Goal: Transaction & Acquisition: Subscribe to service/newsletter

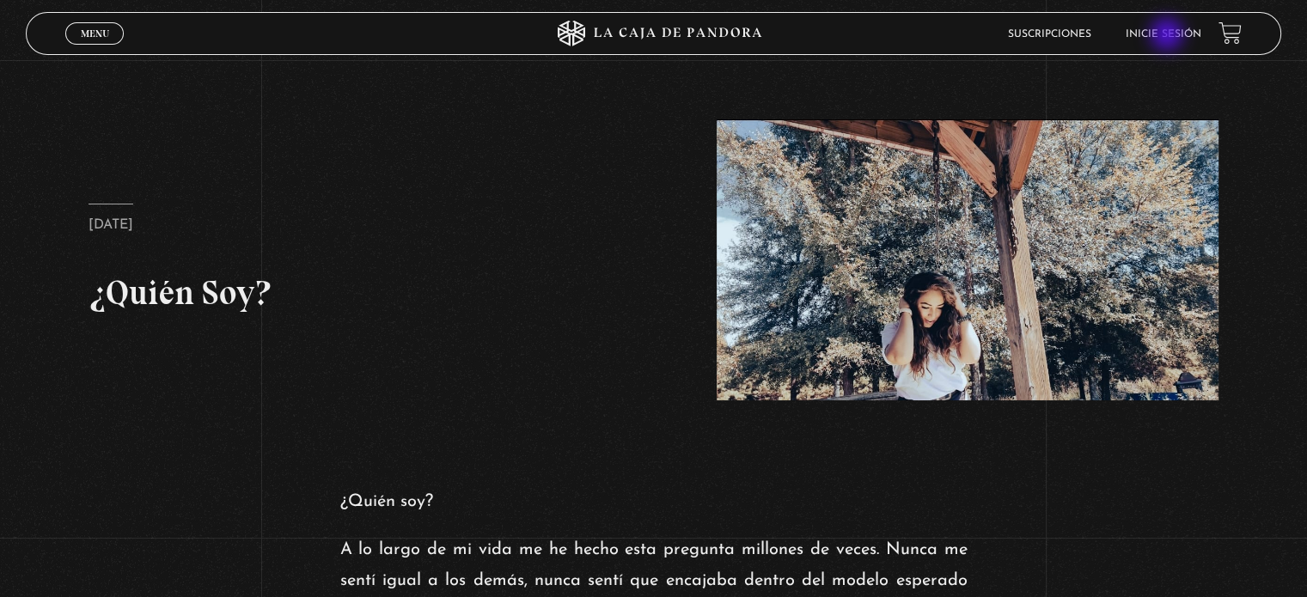
click at [1169, 37] on link "Inicie sesión" at bounding box center [1164, 34] width 76 height 10
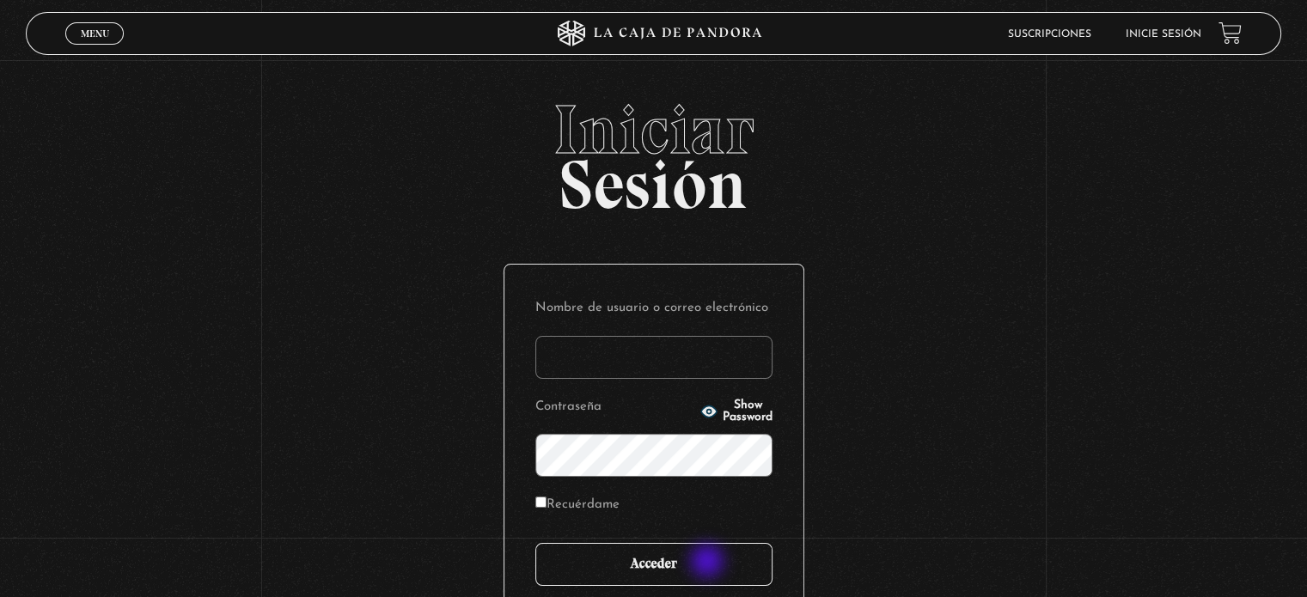
type input "[EMAIL_ADDRESS][DOMAIN_NAME]"
click at [709, 563] on input "Acceder" at bounding box center [653, 564] width 237 height 43
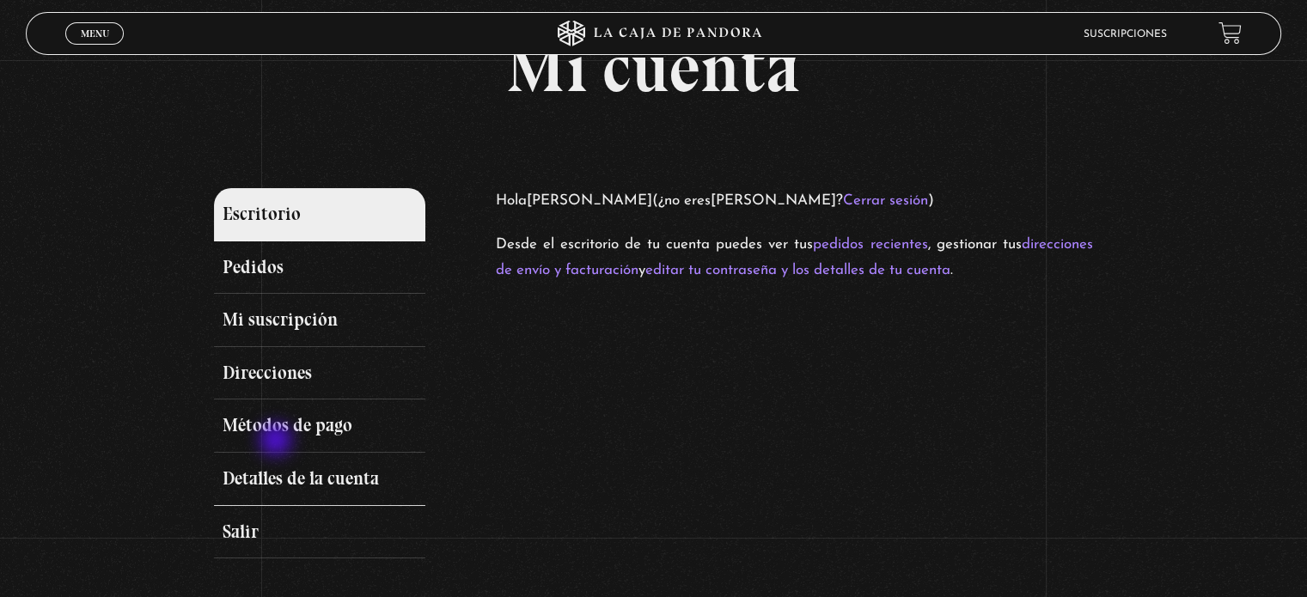
scroll to position [172, 0]
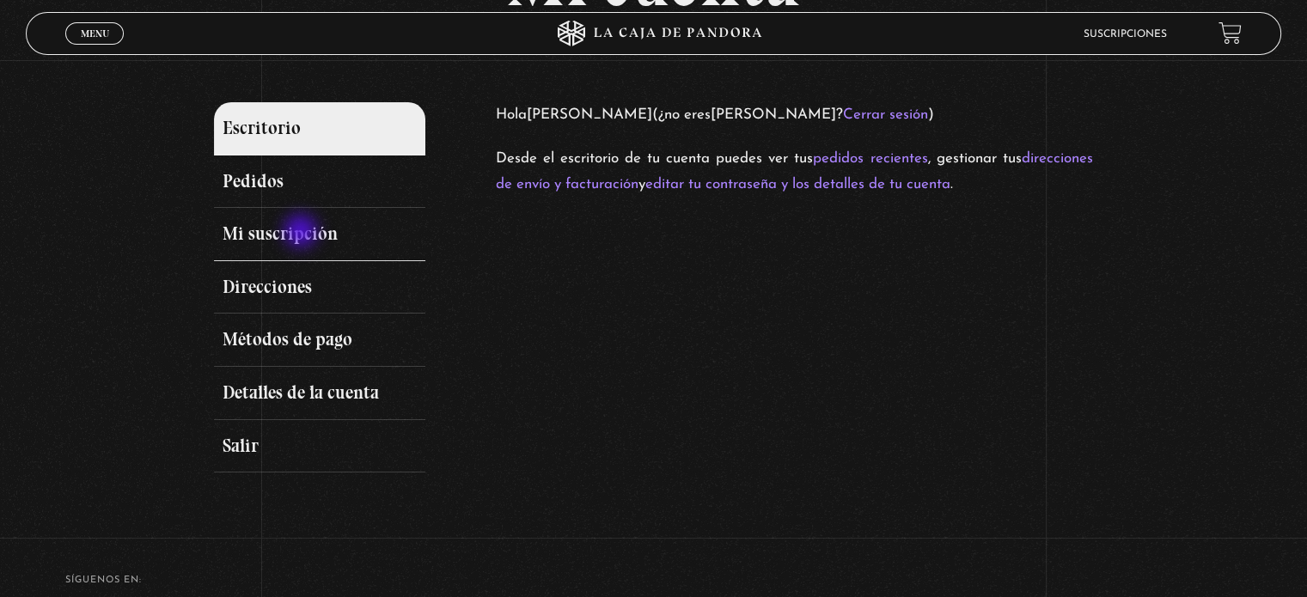
click at [302, 233] on link "Mi suscripción" at bounding box center [319, 234] width 211 height 53
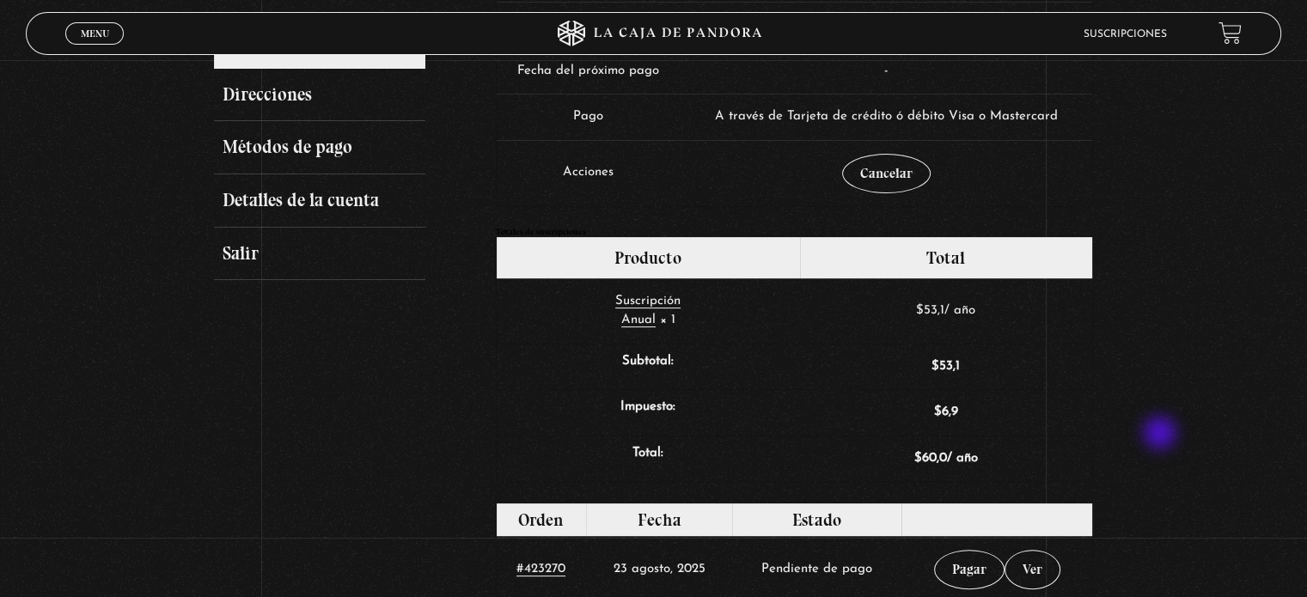
scroll to position [516, 0]
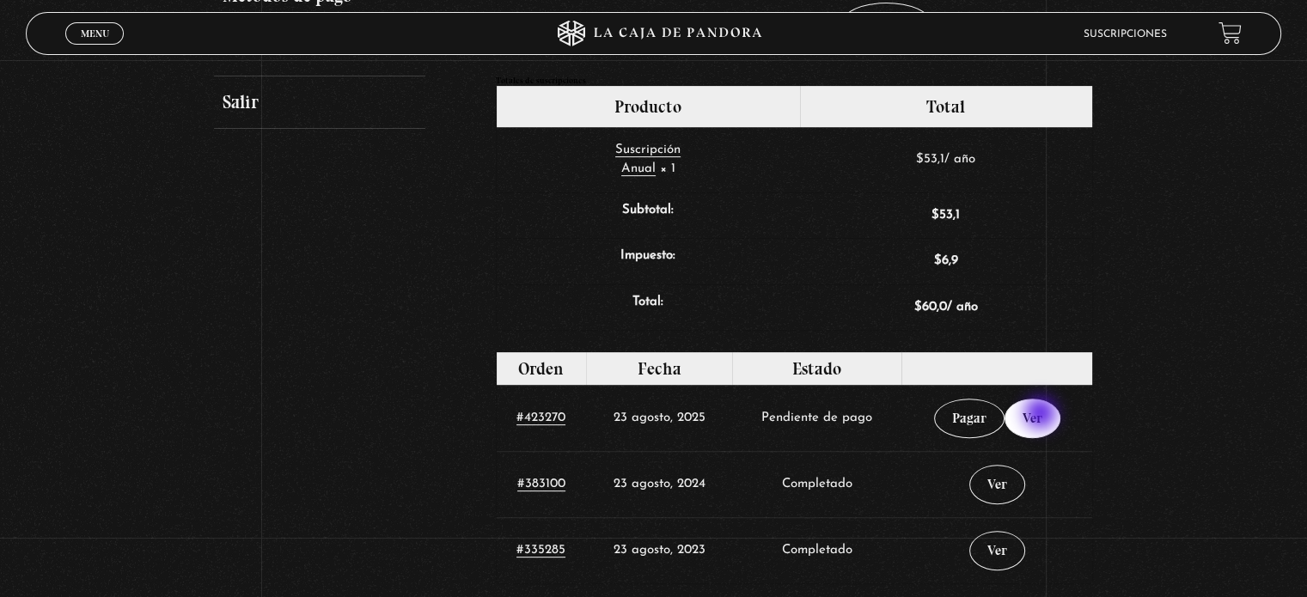
click at [1044, 415] on link "Ver" at bounding box center [1032, 419] width 56 height 40
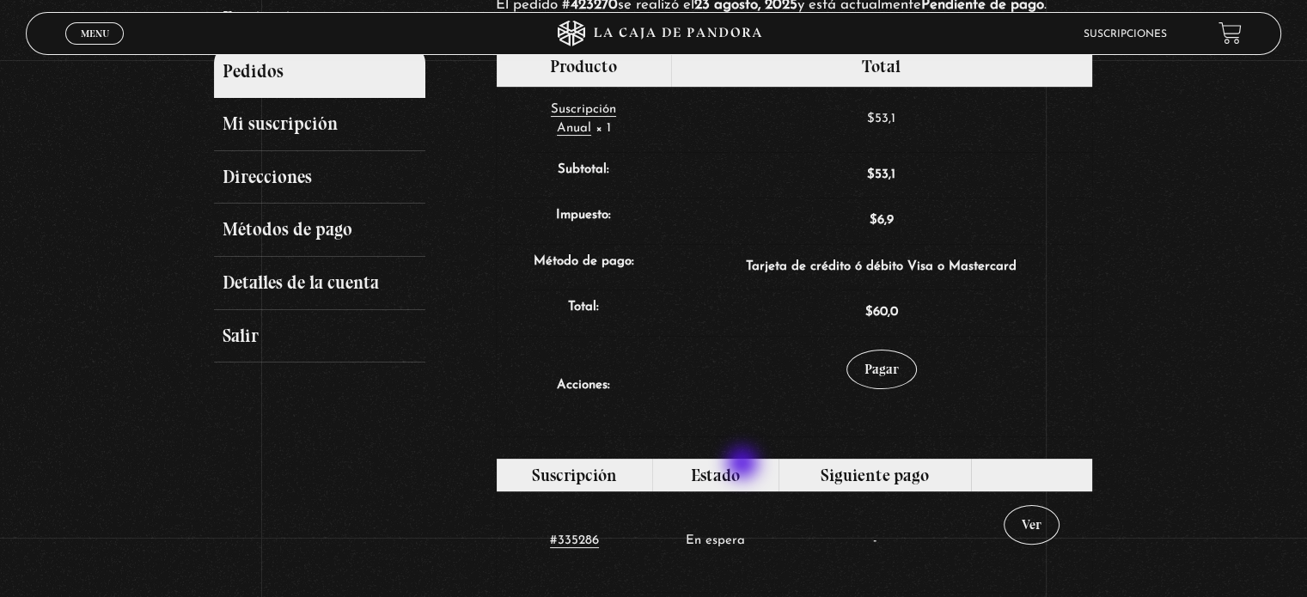
scroll to position [155, 0]
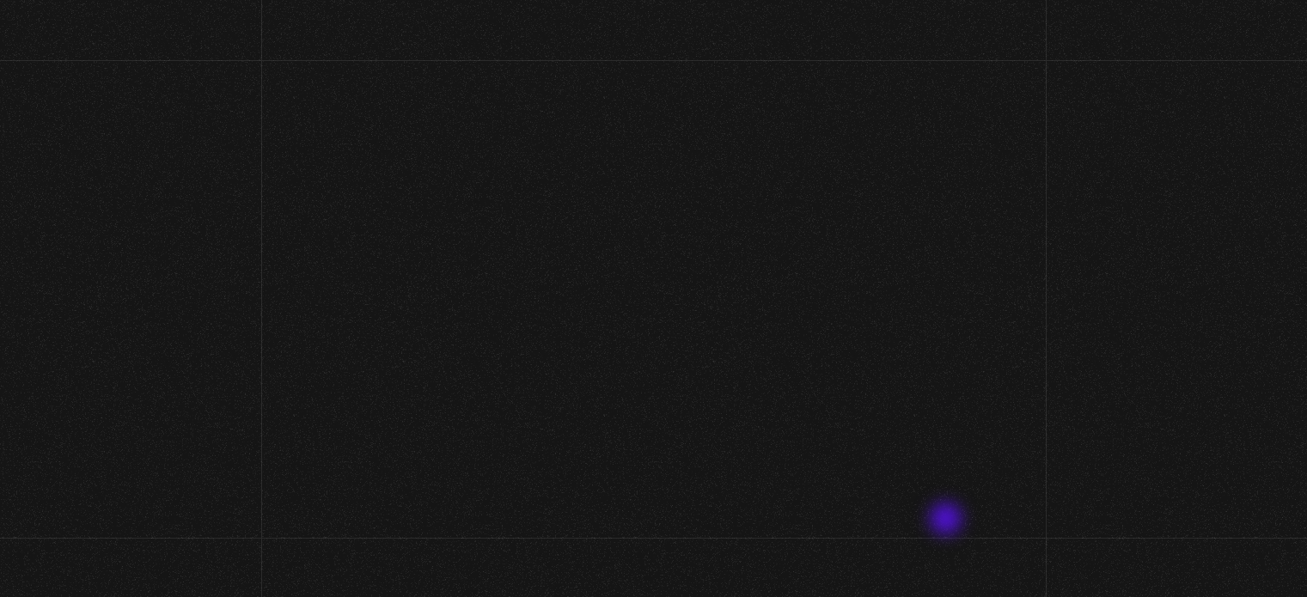
scroll to position [500, 0]
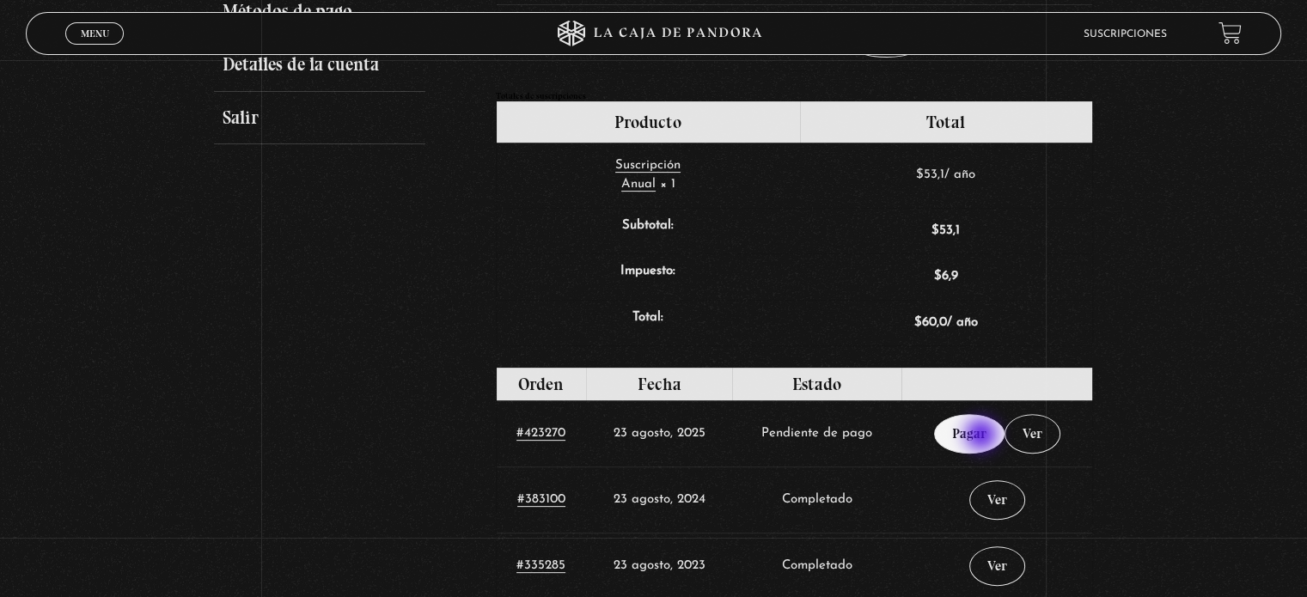
click at [984, 436] on link "Pagar" at bounding box center [969, 434] width 70 height 40
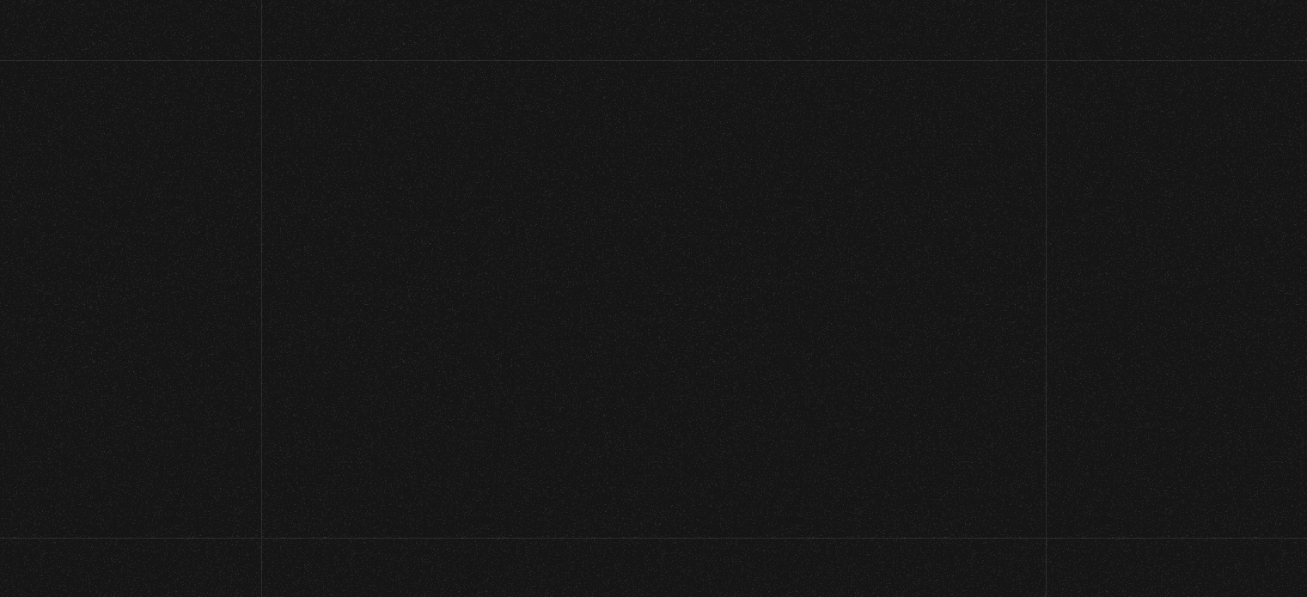
select select "CR-H"
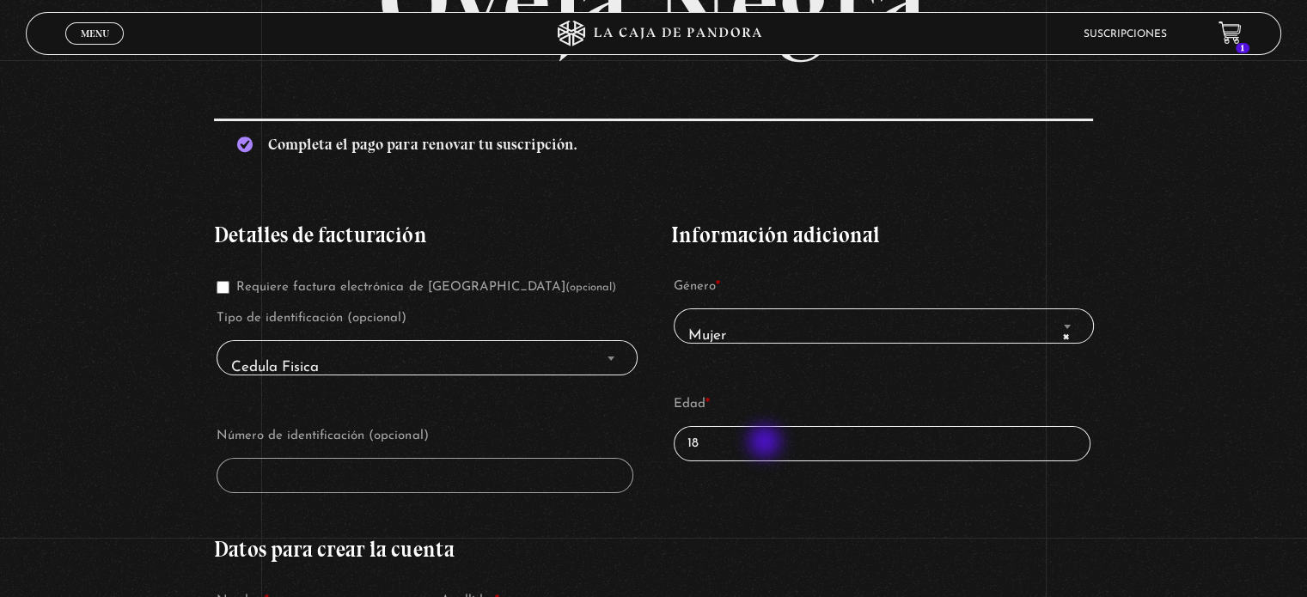
scroll to position [258, 0]
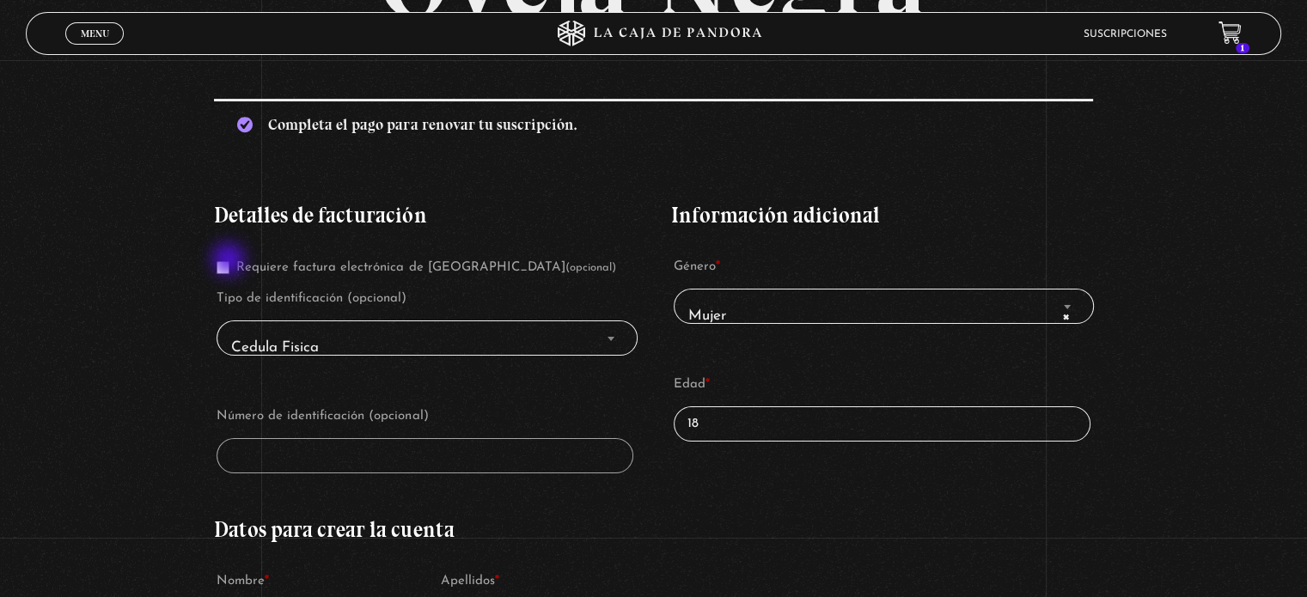
click at [229, 261] on input "Requiere factura electrónica de Costa Rica (opcional)" at bounding box center [223, 267] width 13 height 13
checkbox input "true"
click at [365, 449] on input "Número de identificación *" at bounding box center [425, 455] width 417 height 35
type input "4-0218-0647"
drag, startPoint x: 663, startPoint y: 418, endPoint x: 588, endPoint y: 418, distance: 75.6
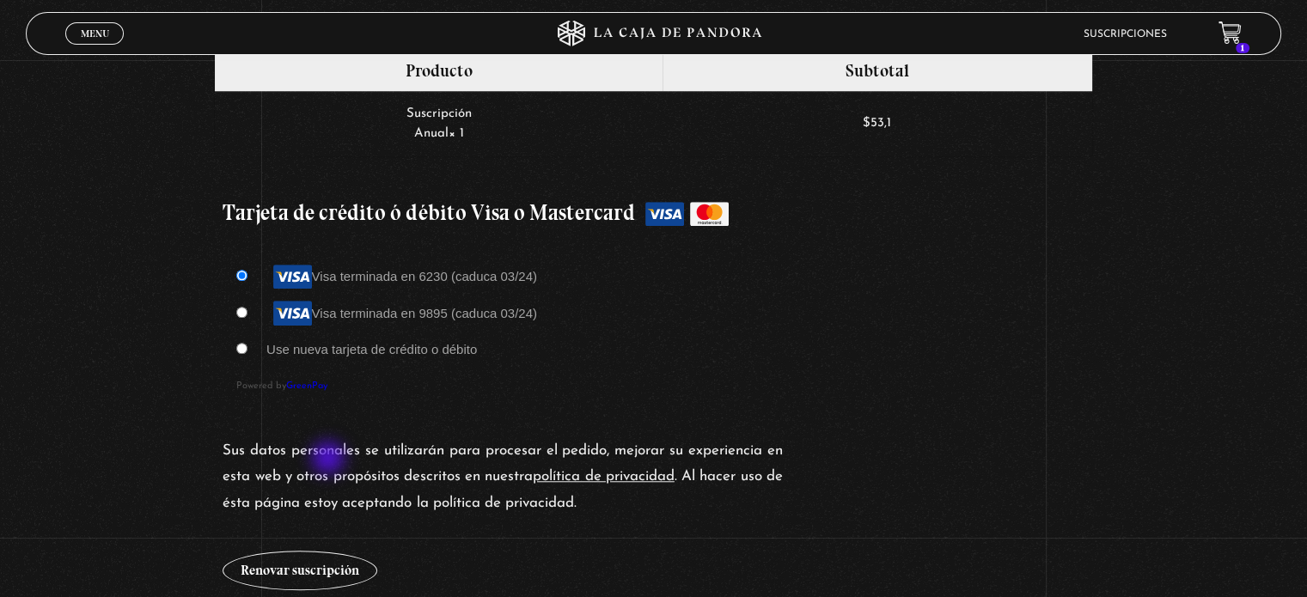
scroll to position [1375, 0]
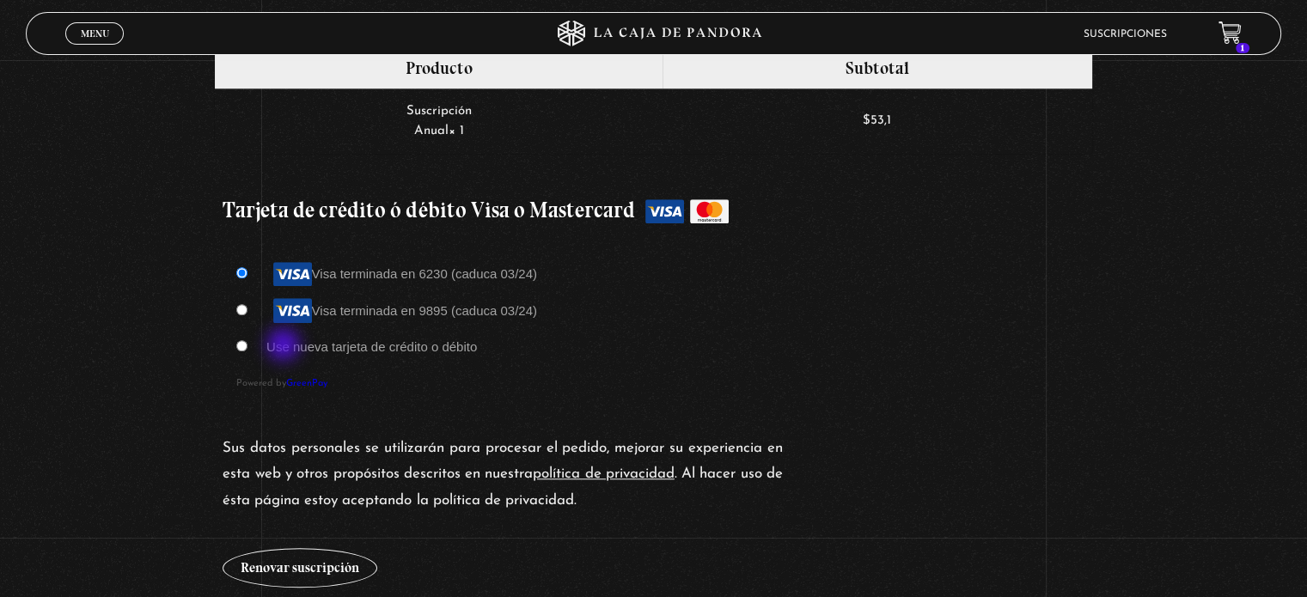
click at [285, 346] on label "Use nueva tarjeta de crédito o débito" at bounding box center [371, 346] width 211 height 15
type input "32"
click at [247, 346] on input "Use nueva tarjeta de crédito o débito" at bounding box center [241, 345] width 11 height 11
radio input "true"
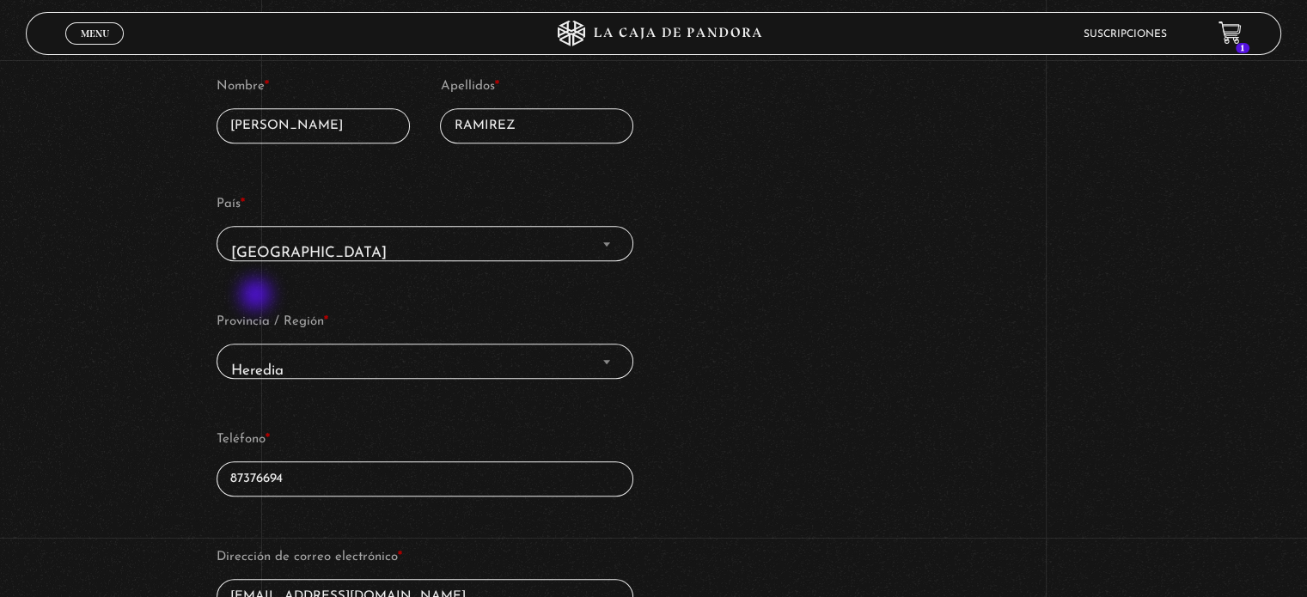
scroll to position [601, 0]
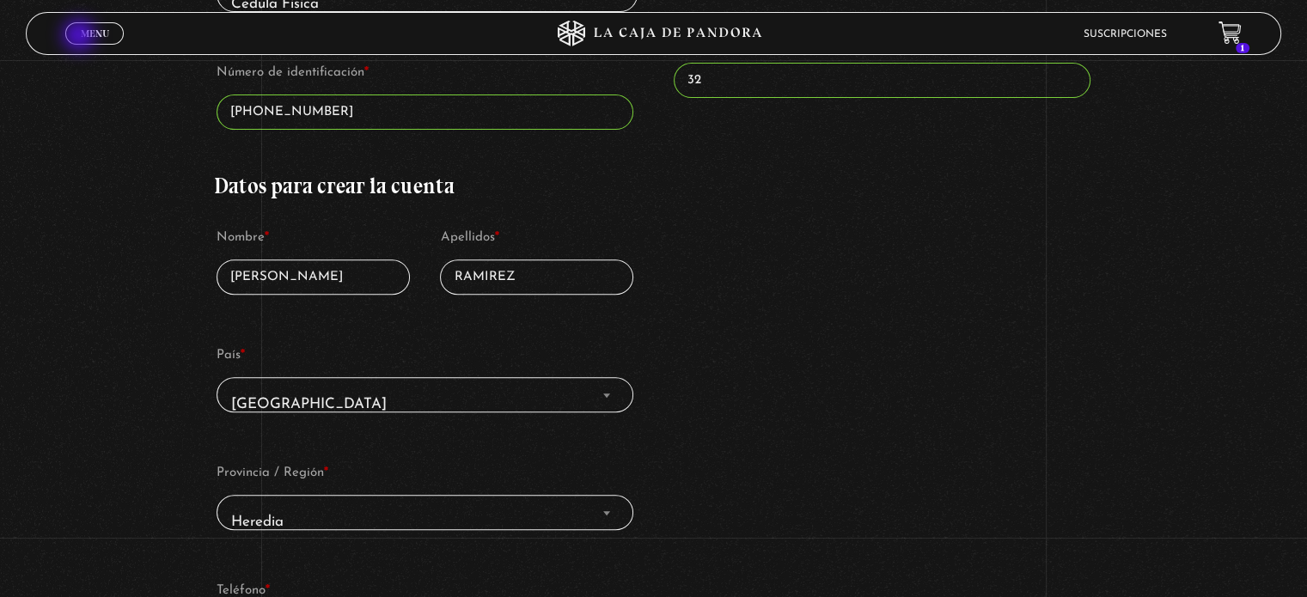
click at [81, 37] on span "Menu" at bounding box center [95, 33] width 28 height 10
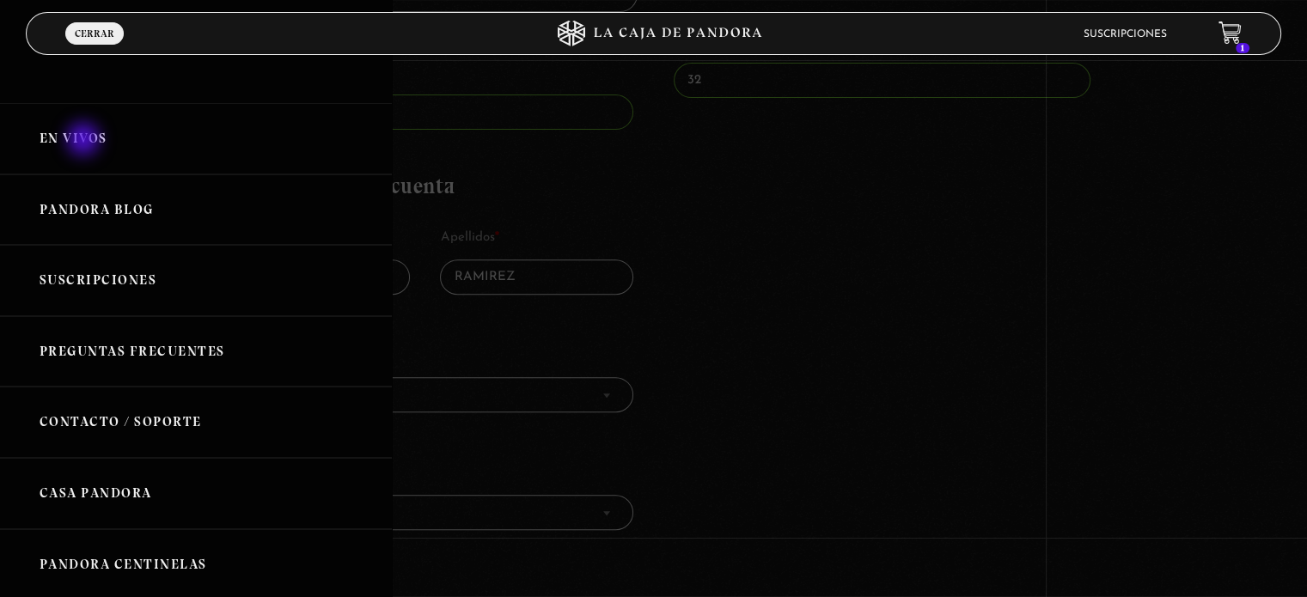
click at [85, 141] on link "En vivos" at bounding box center [196, 138] width 392 height 71
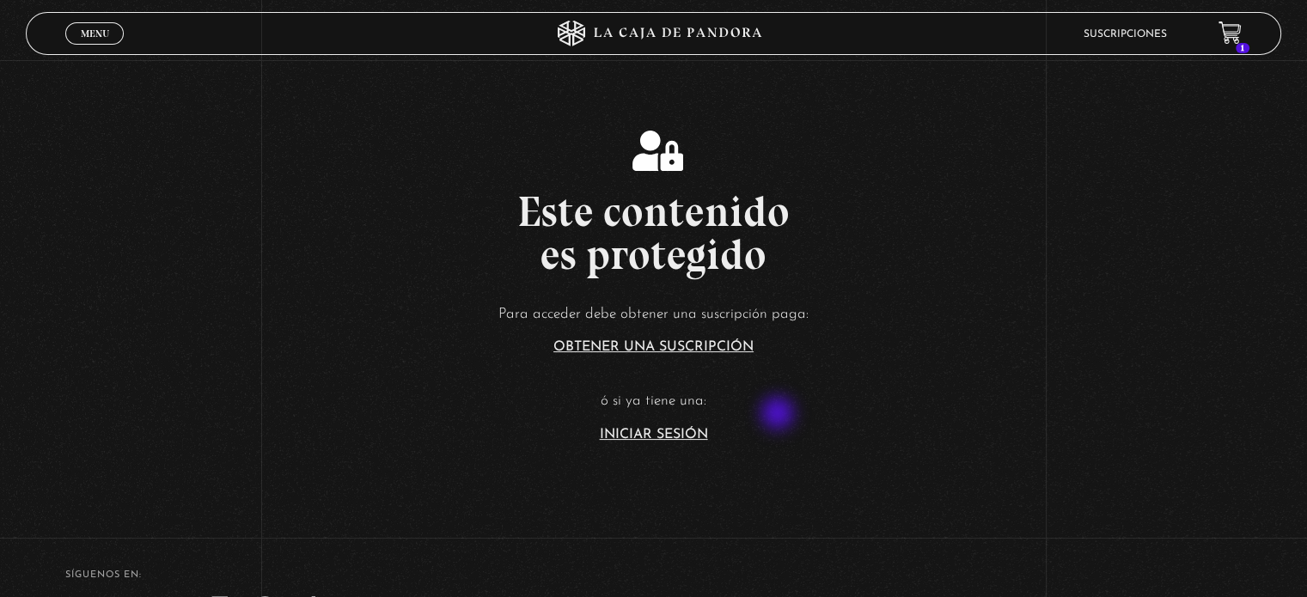
scroll to position [258, 0]
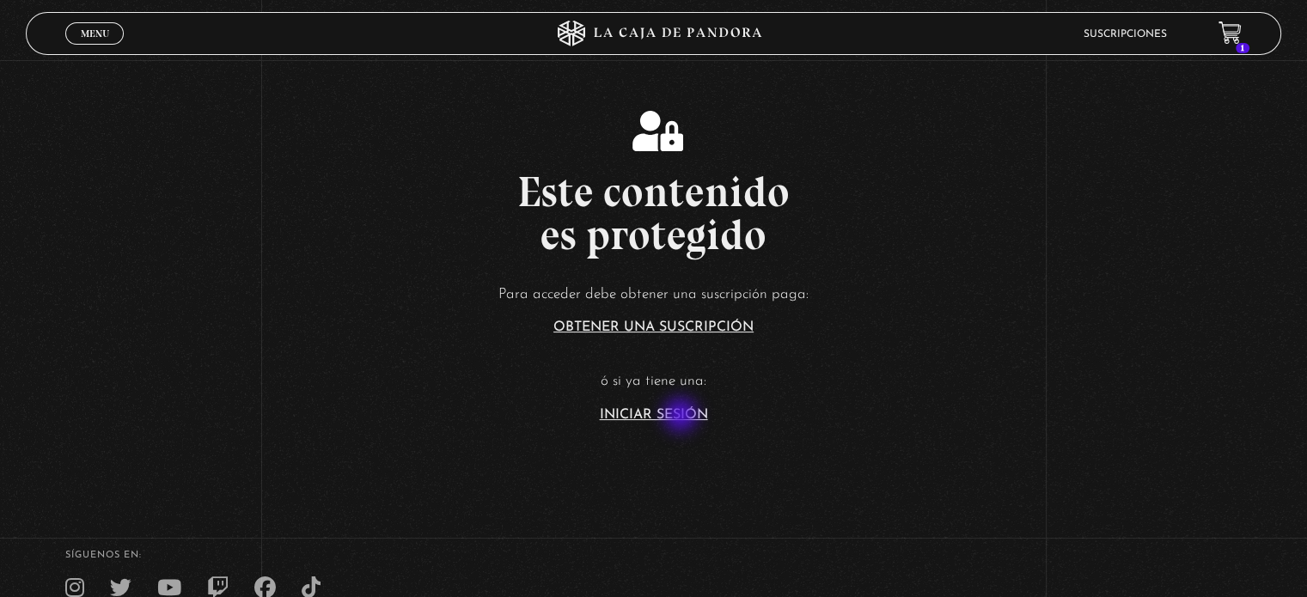
click at [681, 417] on link "Iniciar Sesión" at bounding box center [654, 415] width 108 height 14
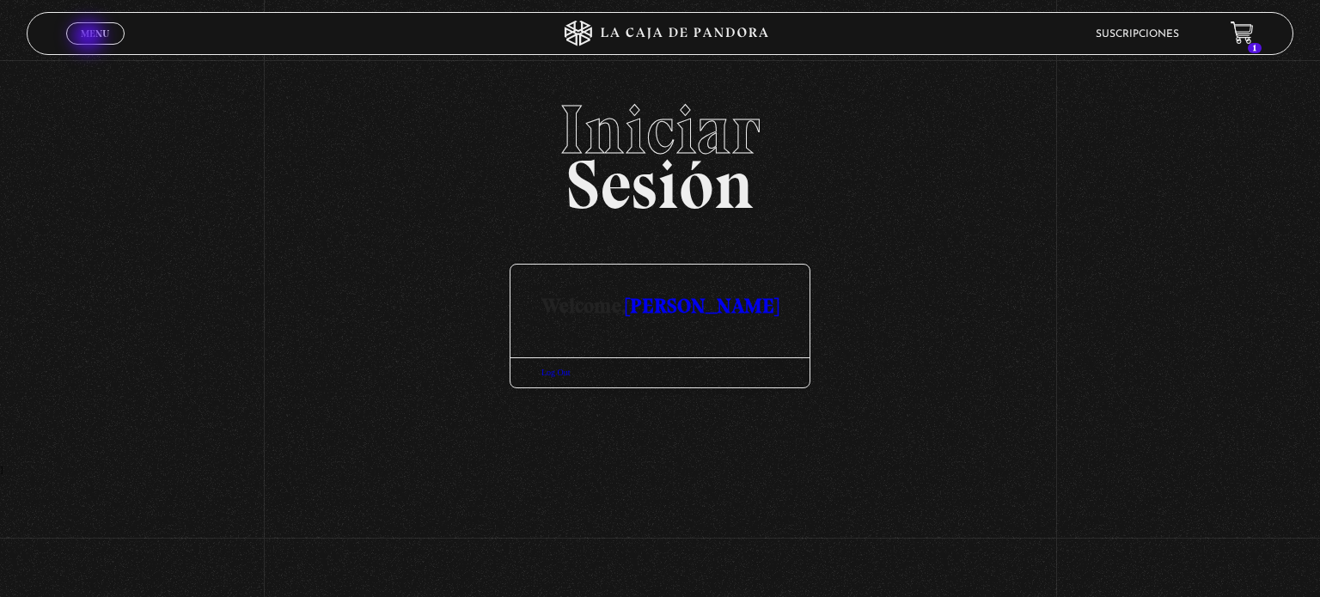
click at [90, 38] on span "Menu" at bounding box center [95, 33] width 28 height 10
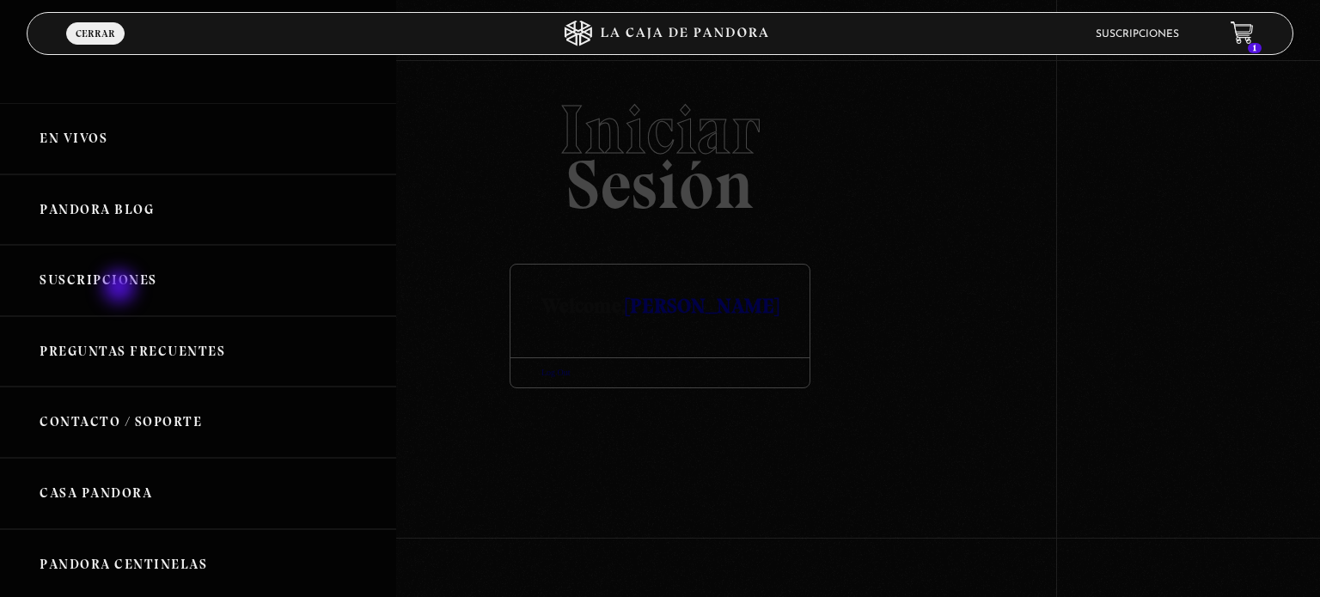
click at [121, 289] on link "Suscripciones" at bounding box center [198, 280] width 396 height 71
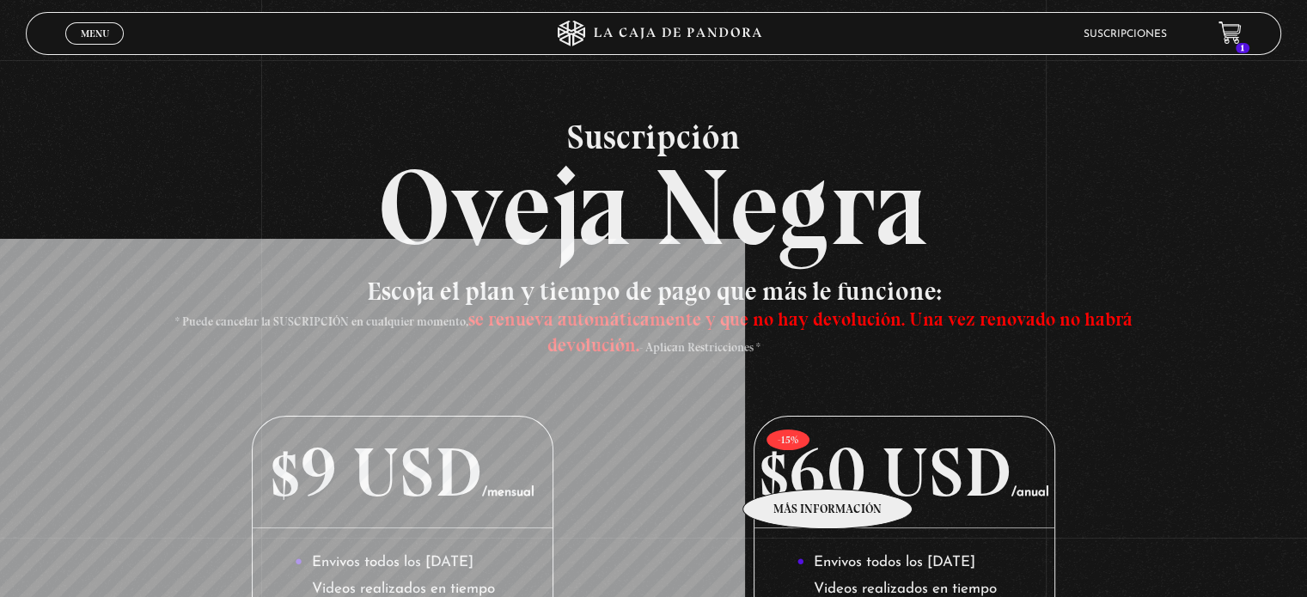
click at [828, 463] on p "$60 USD /anual" at bounding box center [903, 473] width 299 height 112
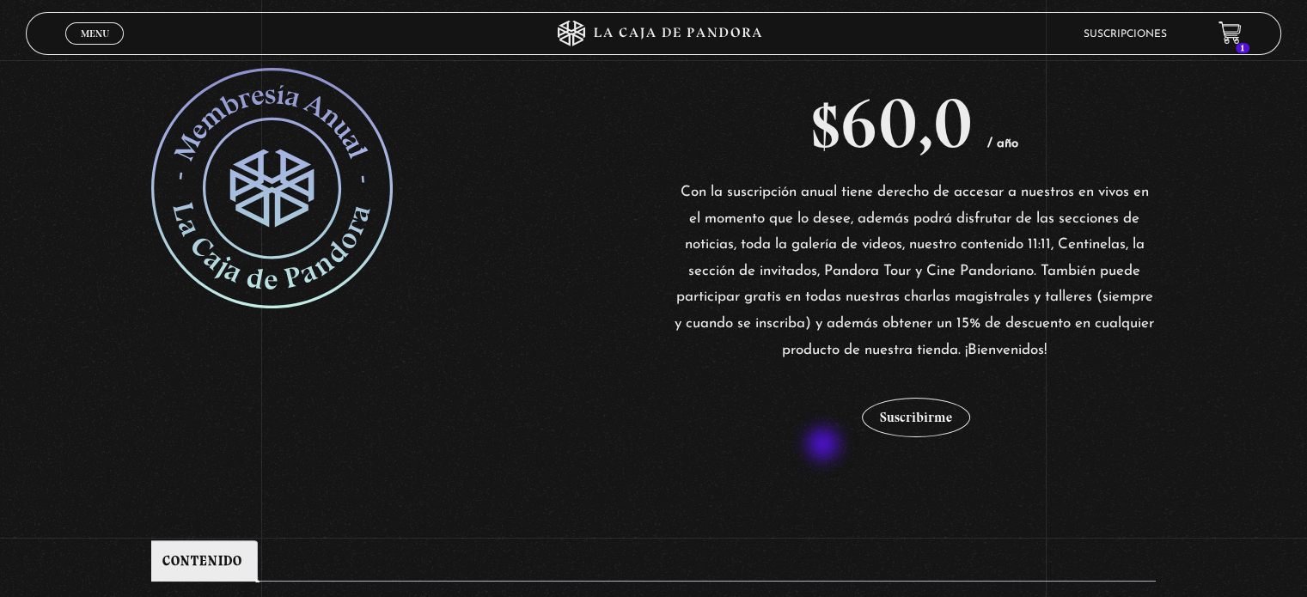
scroll to position [430, 0]
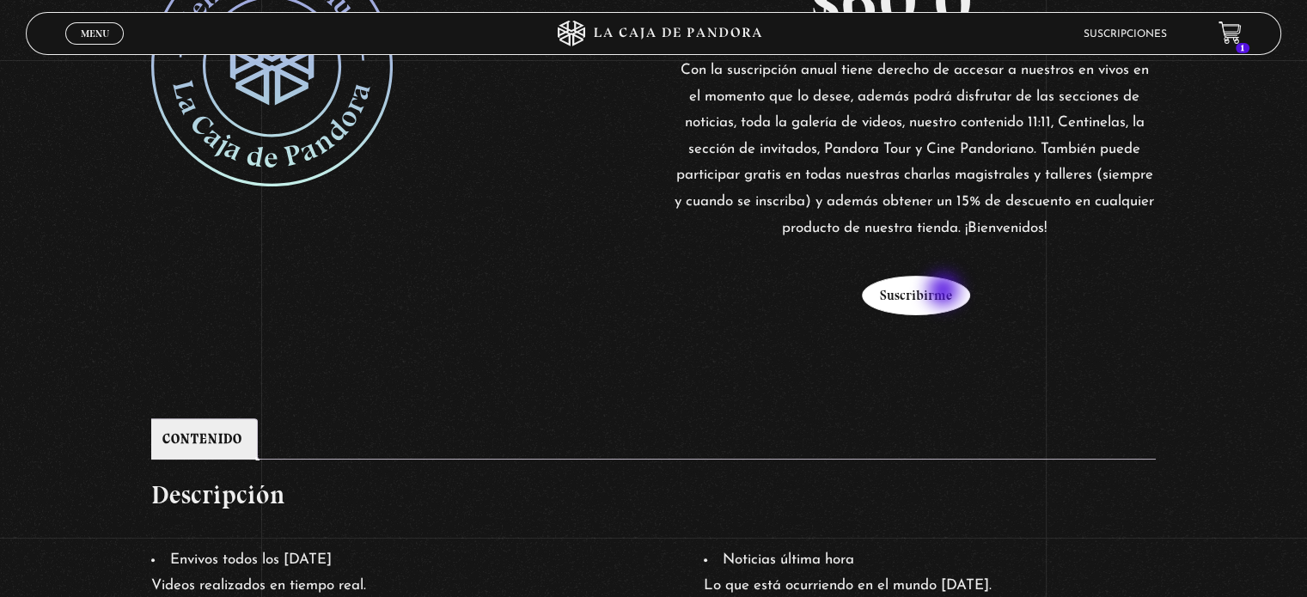
click at [945, 292] on button "Suscribirme" at bounding box center [916, 296] width 108 height 40
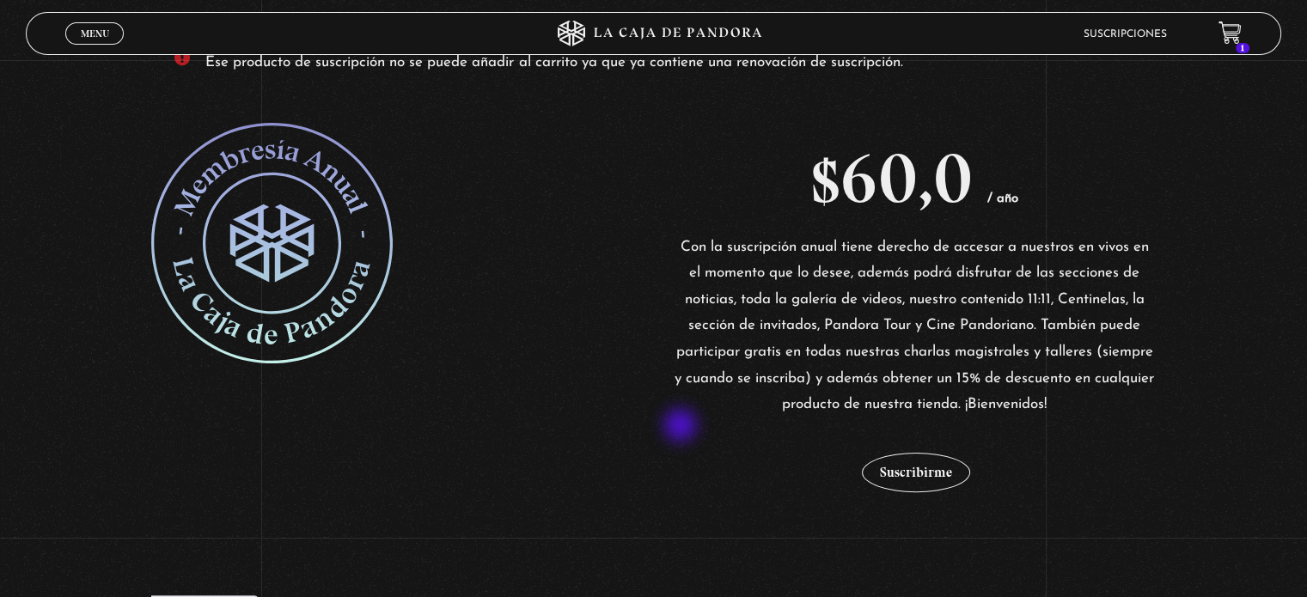
scroll to position [258, 0]
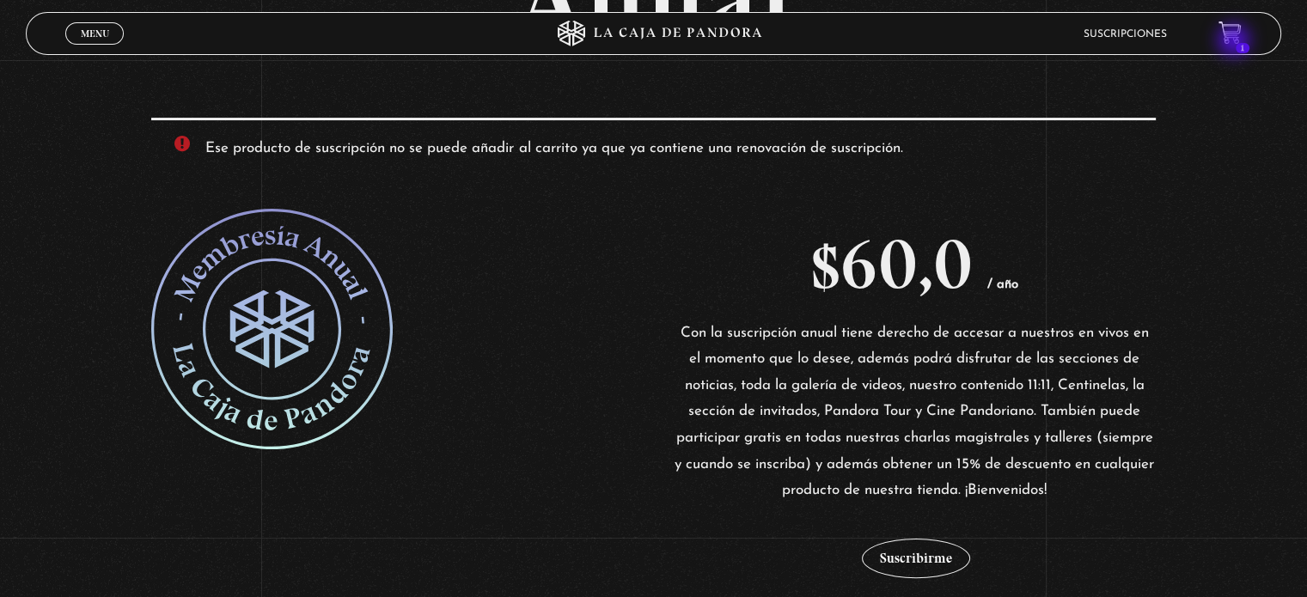
click at [1236, 42] on link "1" at bounding box center [1229, 32] width 23 height 23
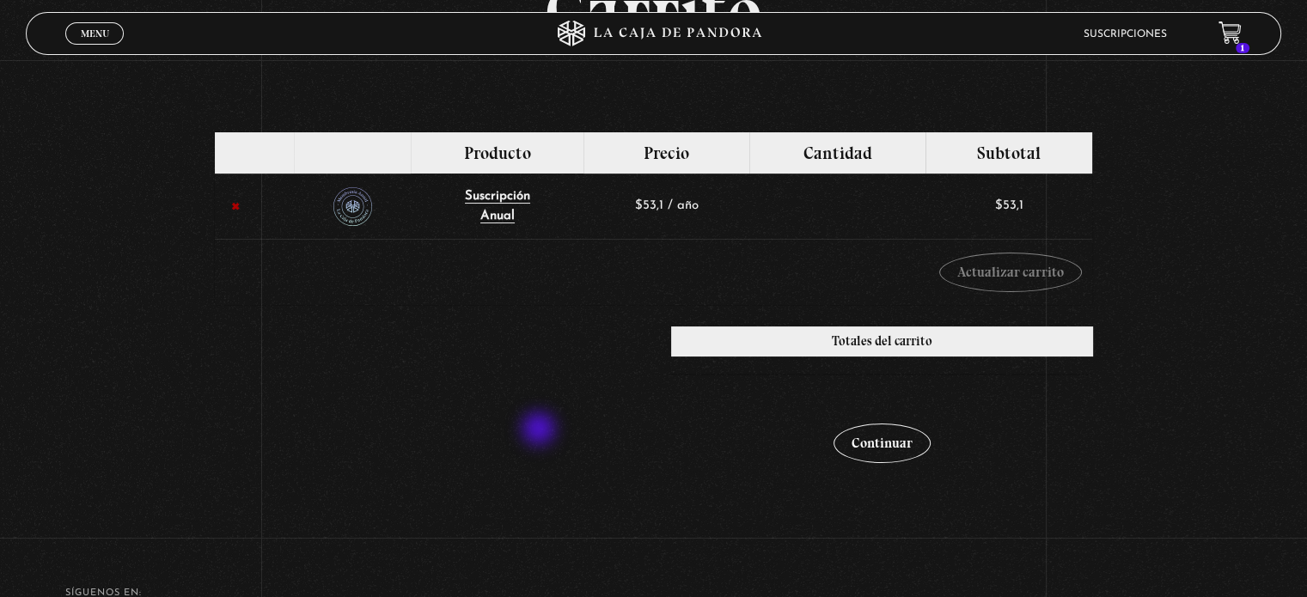
scroll to position [172, 0]
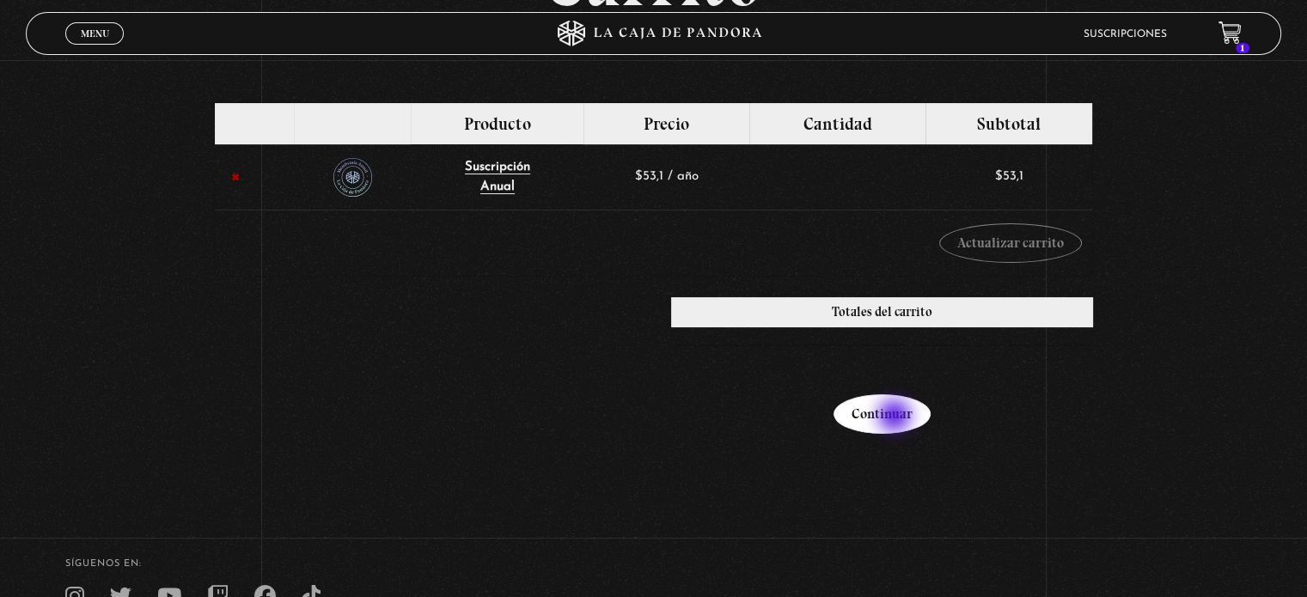
click at [896, 418] on link "Continuar" at bounding box center [881, 414] width 97 height 40
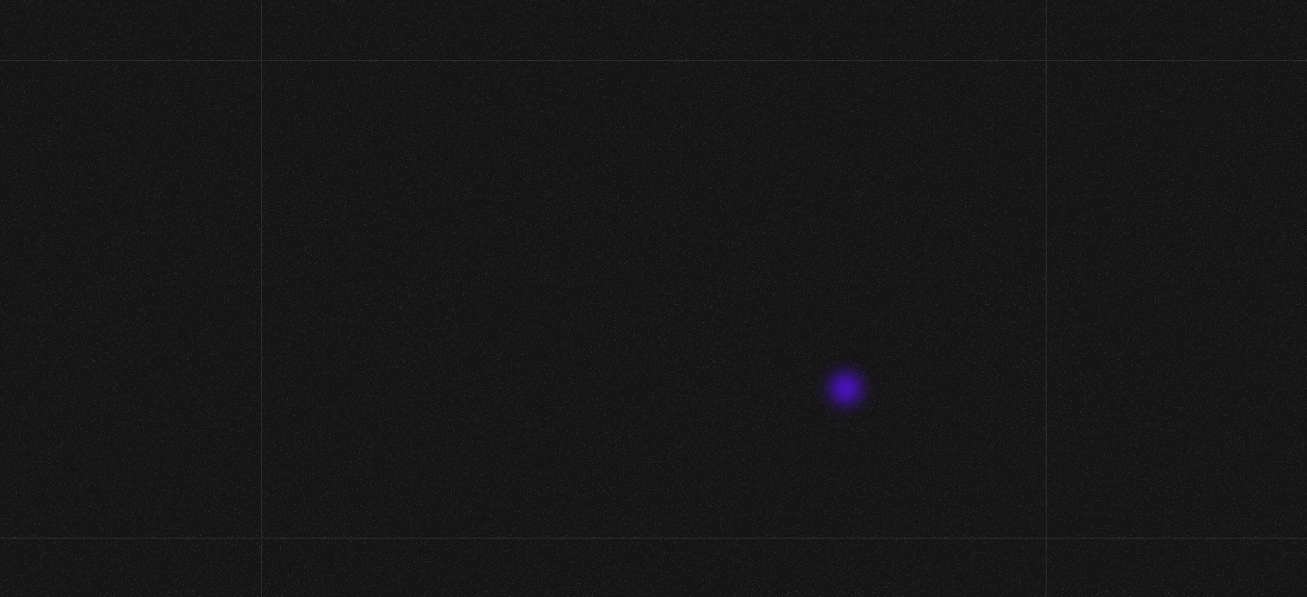
select select "CR-H"
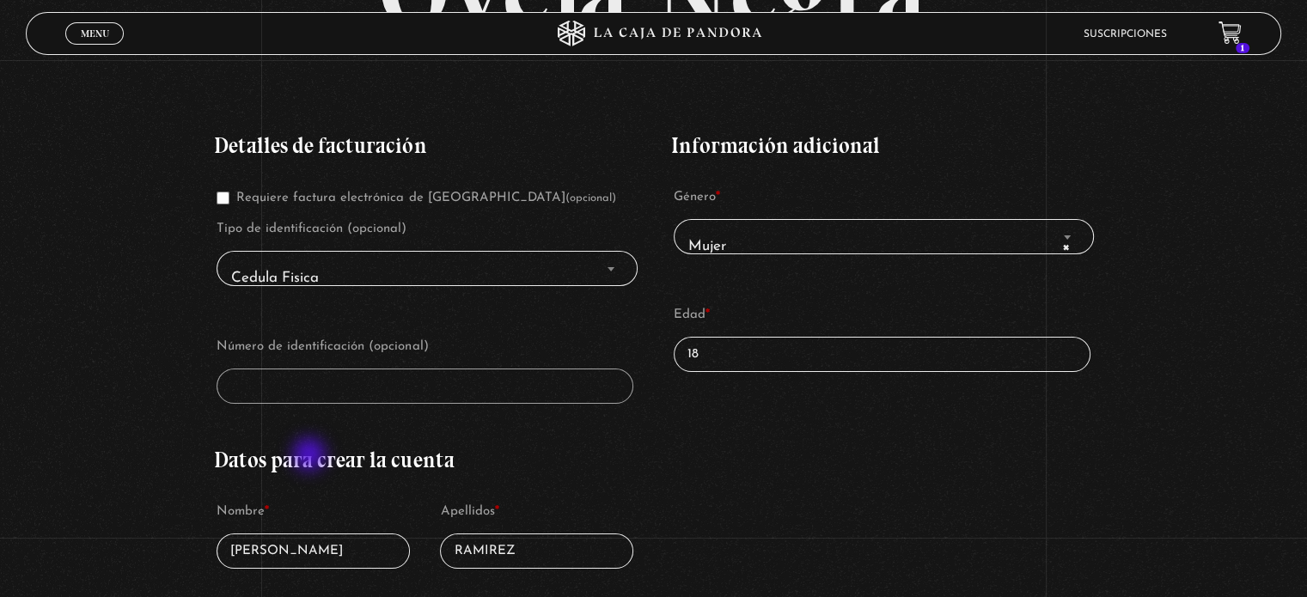
scroll to position [344, 0]
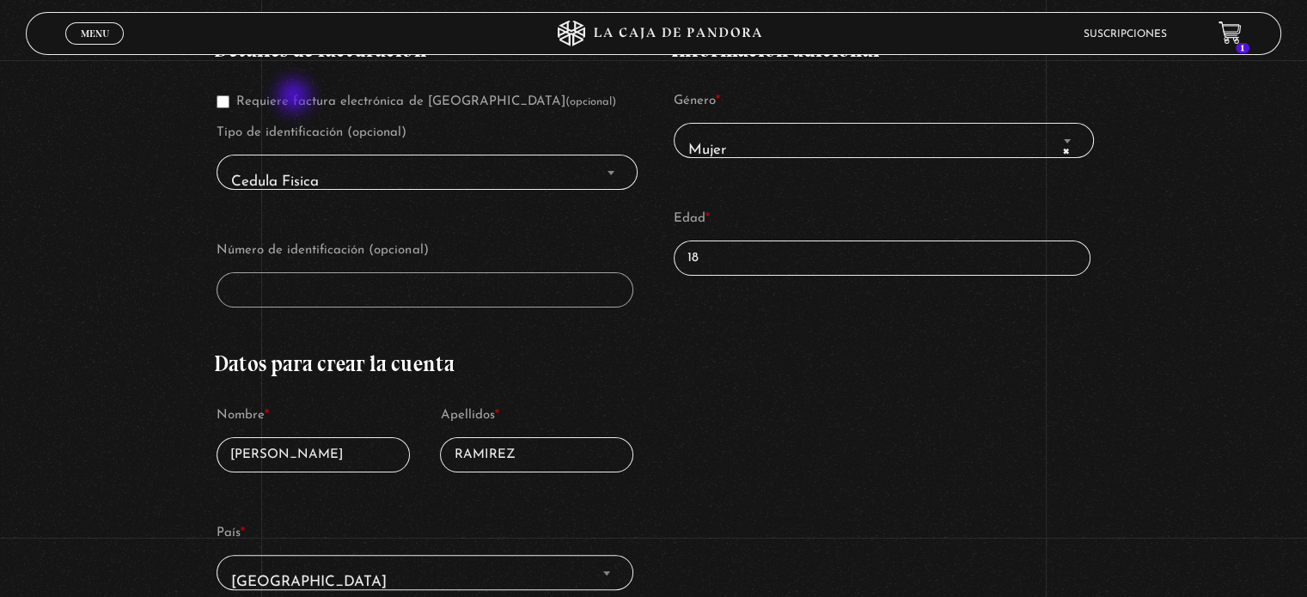
click at [296, 97] on span "Requiere factura electrónica de Costa Rica (opcional)" at bounding box center [416, 101] width 399 height 15
click at [280, 103] on label "Requiere factura electrónica de Costa Rica (opcional)" at bounding box center [416, 101] width 399 height 13
click at [229, 103] on input "Requiere factura electrónica de Costa Rica (opcional)" at bounding box center [223, 101] width 13 height 13
checkbox input "true"
click at [299, 290] on input "Número de identificación *" at bounding box center [425, 289] width 417 height 35
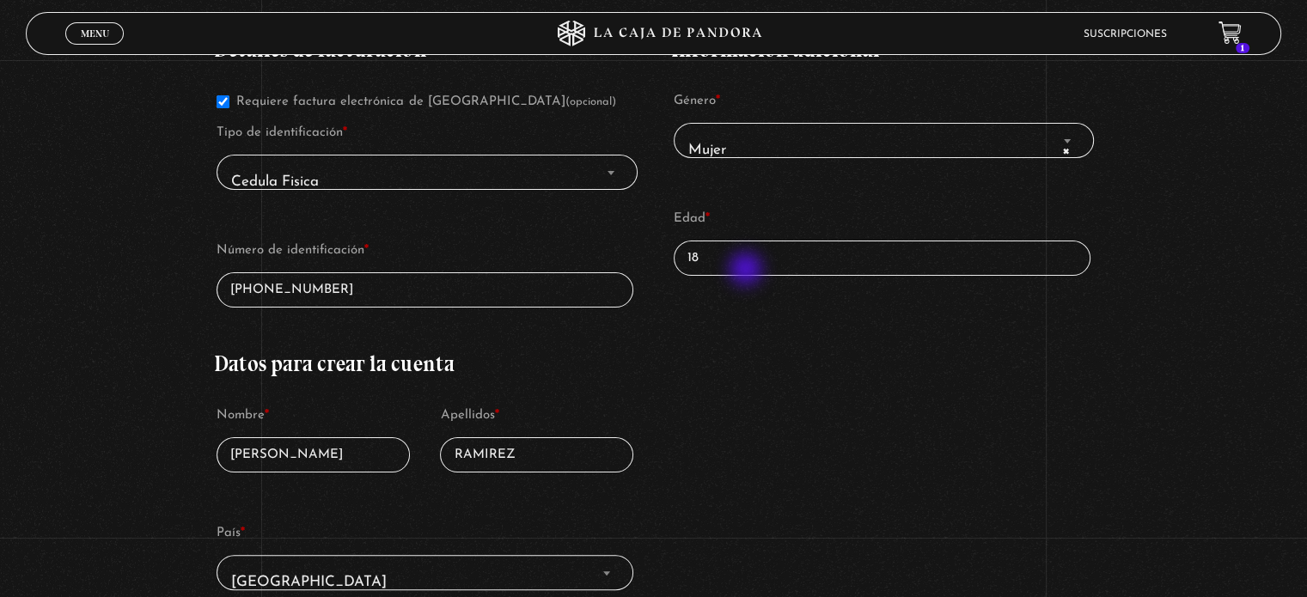
type input "4-0218-0647"
drag, startPoint x: 709, startPoint y: 257, endPoint x: 633, endPoint y: 242, distance: 77.0
click at [633, 242] on div "Detalles de facturación Requiere factura electrónica de Costa Rica (opcional) T…" at bounding box center [653, 501] width 878 height 976
click at [873, 421] on div "Detalles de facturación Requiere factura electrónica de Costa Rica (opcional) T…" at bounding box center [653, 501] width 878 height 976
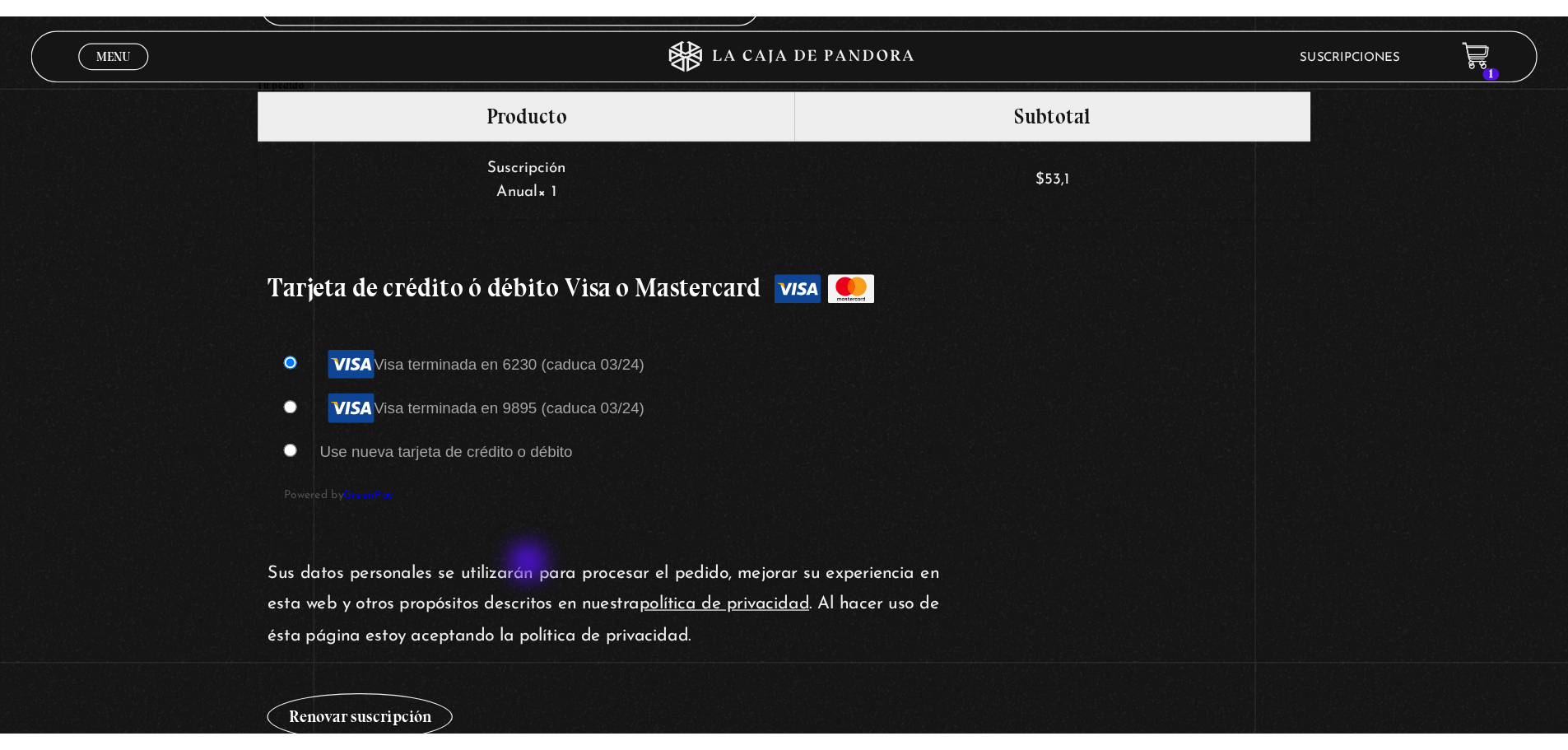
scroll to position [1235, 0]
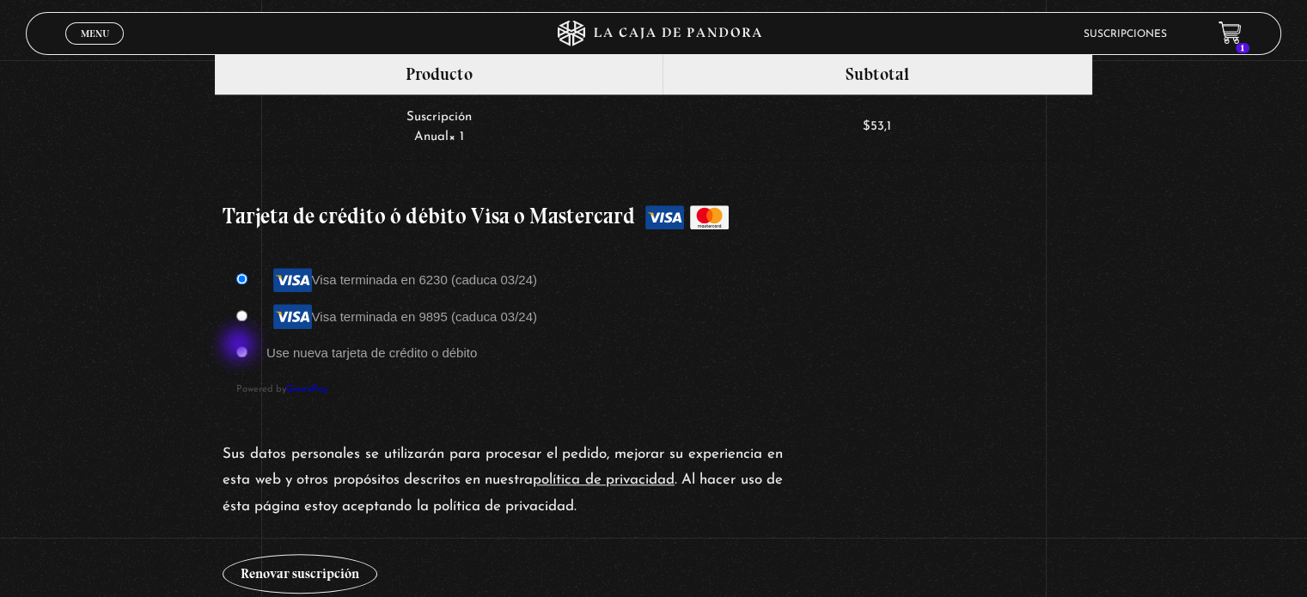
type input "32"
click at [241, 346] on input "Use nueva tarjeta de crédito o débito" at bounding box center [241, 351] width 11 height 11
radio input "true"
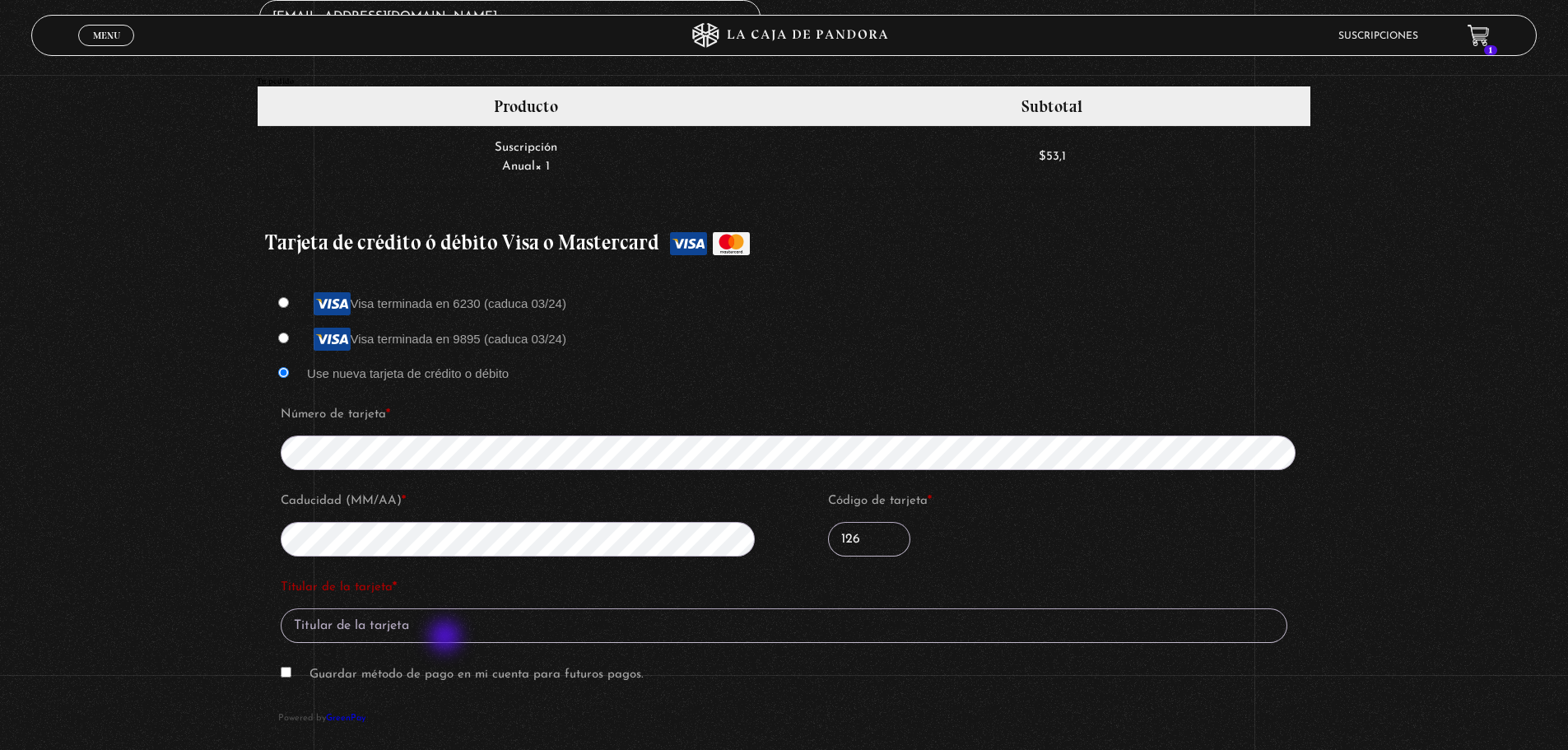
type input "126"
click at [447, 571] on input "Titular de la tarjeta *" at bounding box center [784, 625] width 1007 height 34
click at [392, 571] on label "Guardar método de pago en mi cuenta para futuros pagos." at bounding box center [476, 674] width 334 height 12
type input "fabiola ramirez garcia"
click at [291, 571] on input "Guardar método de pago en mi cuenta para futuros pagos." at bounding box center [285, 671] width 11 height 11
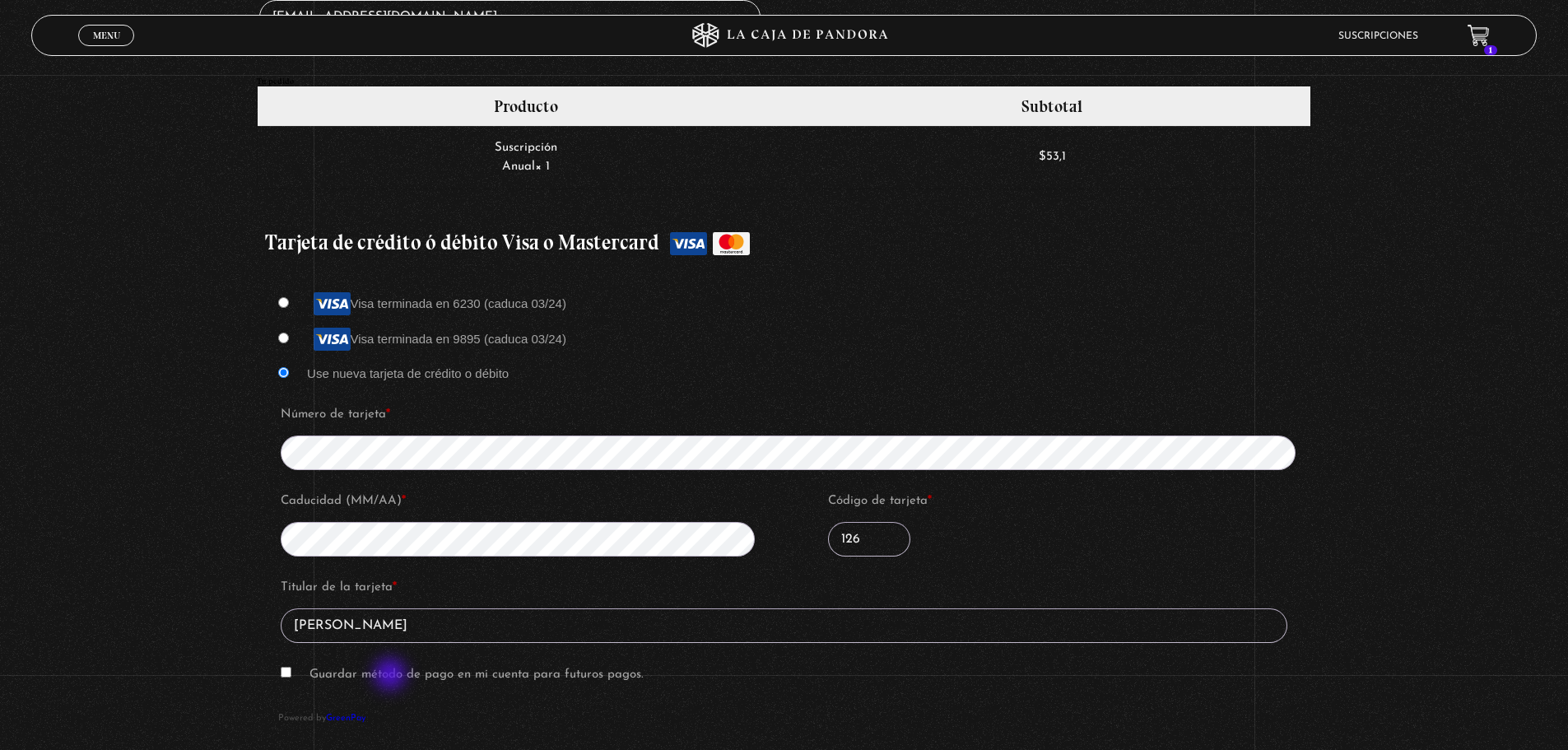
checkbox input "true"
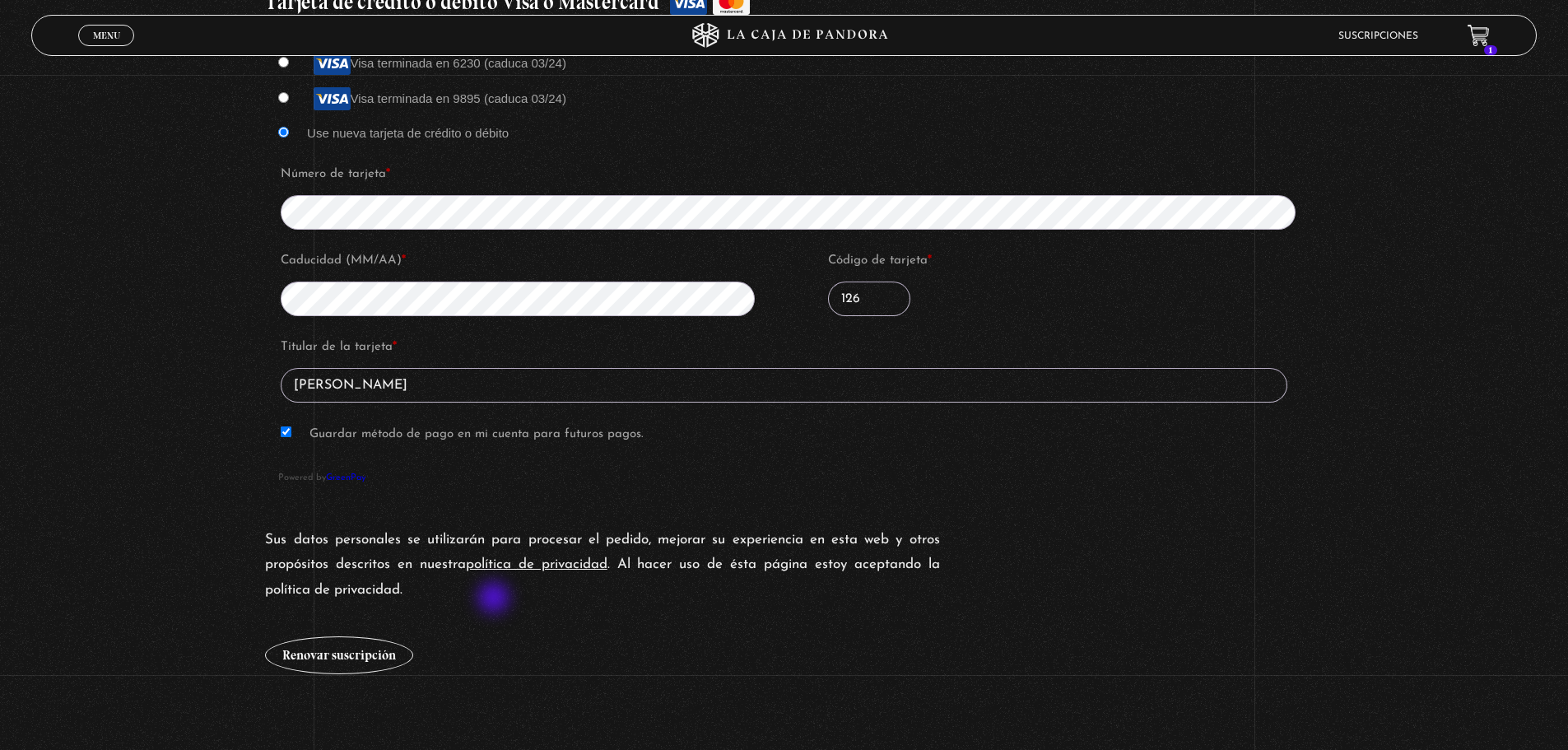
scroll to position [1482, 0]
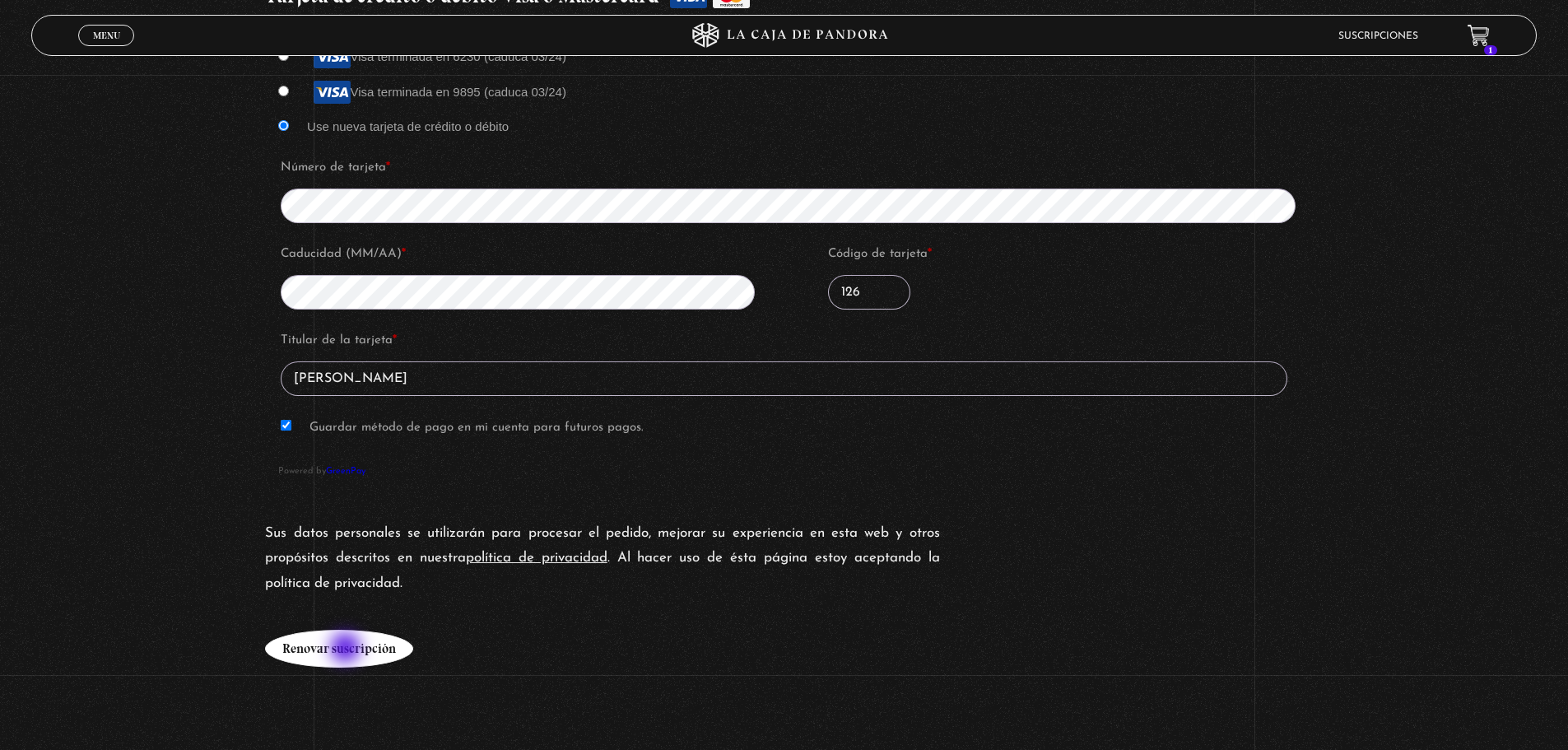
click at [348, 571] on button "Renovar suscripción" at bounding box center [339, 648] width 148 height 38
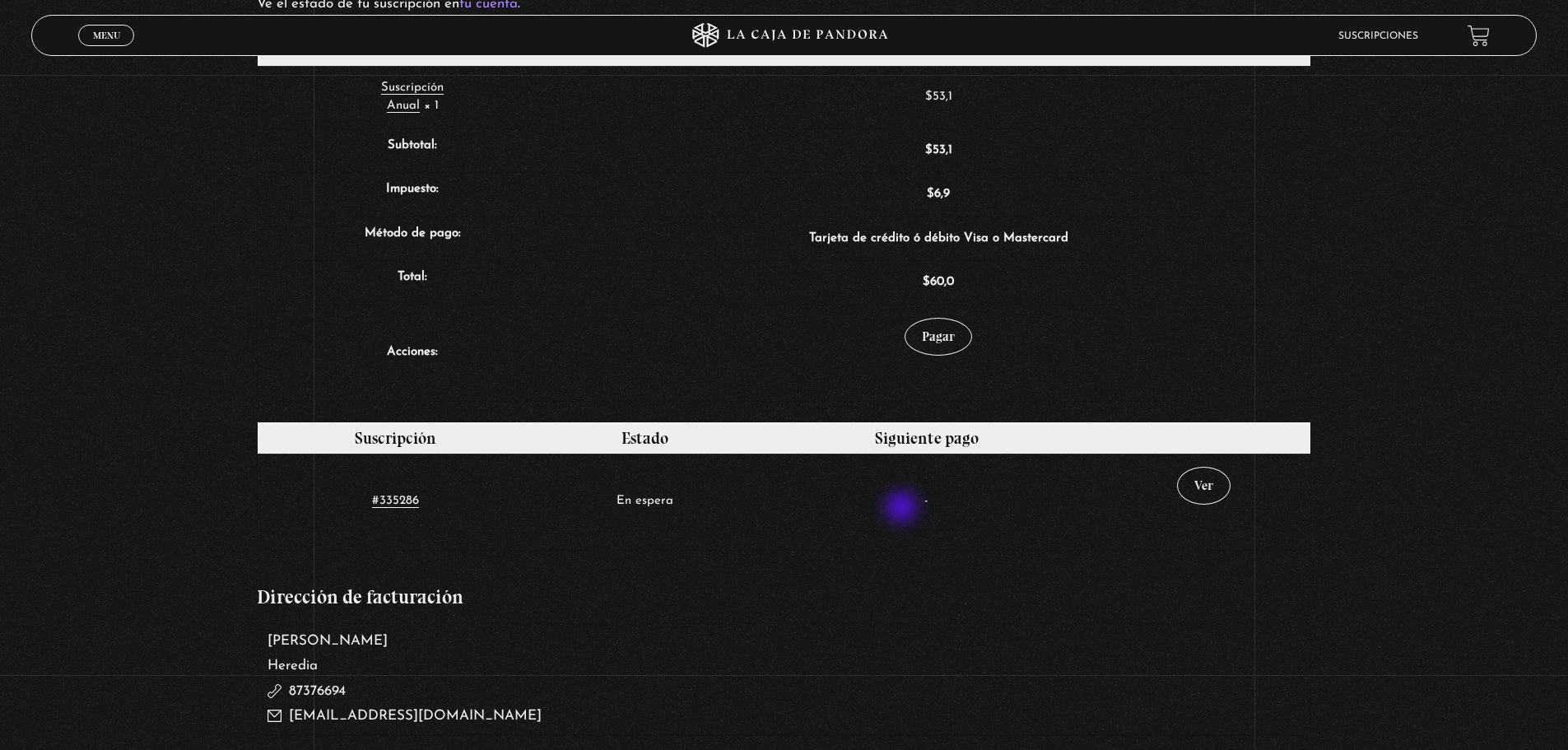
scroll to position [494, 0]
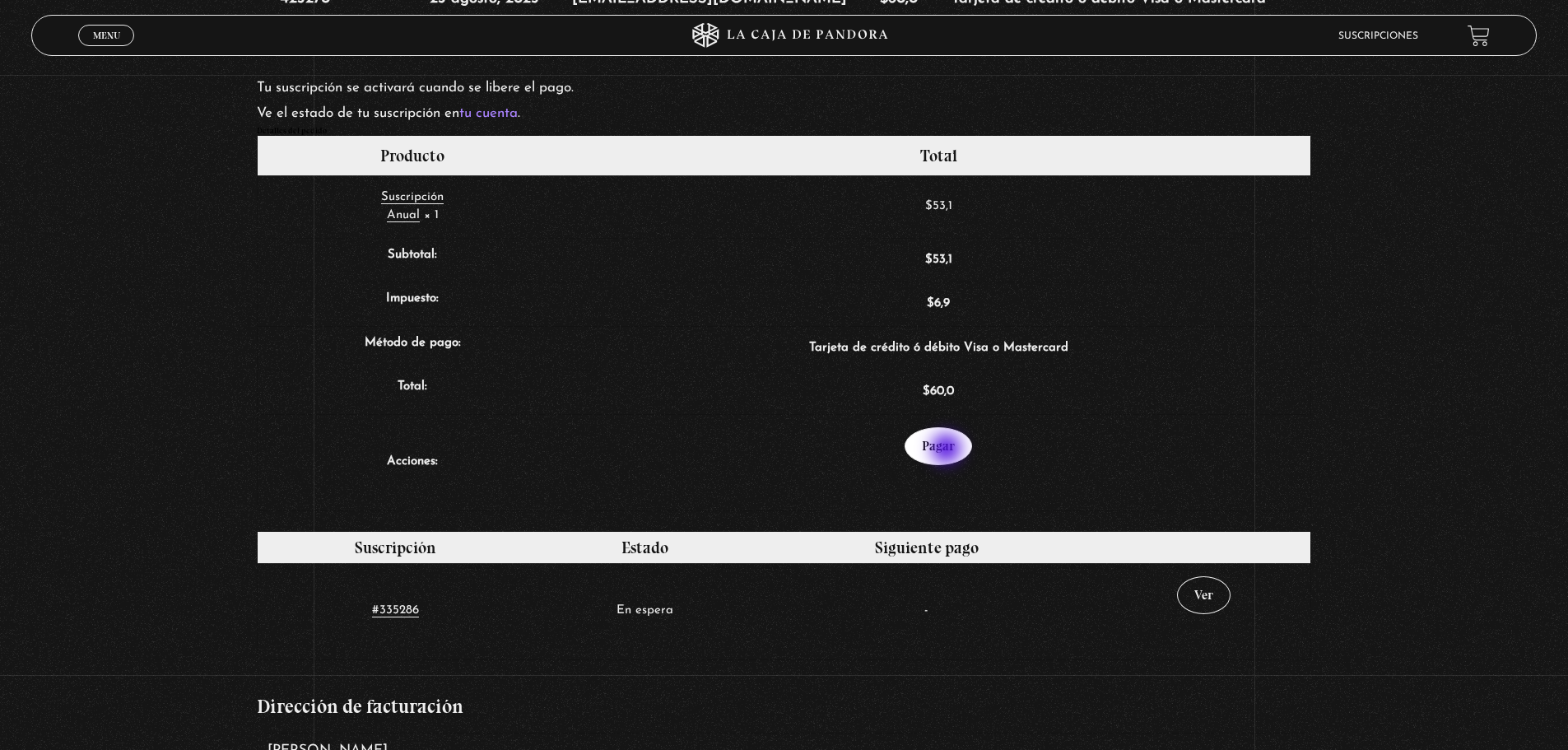
click at [946, 450] on link "Pagar" at bounding box center [938, 446] width 67 height 38
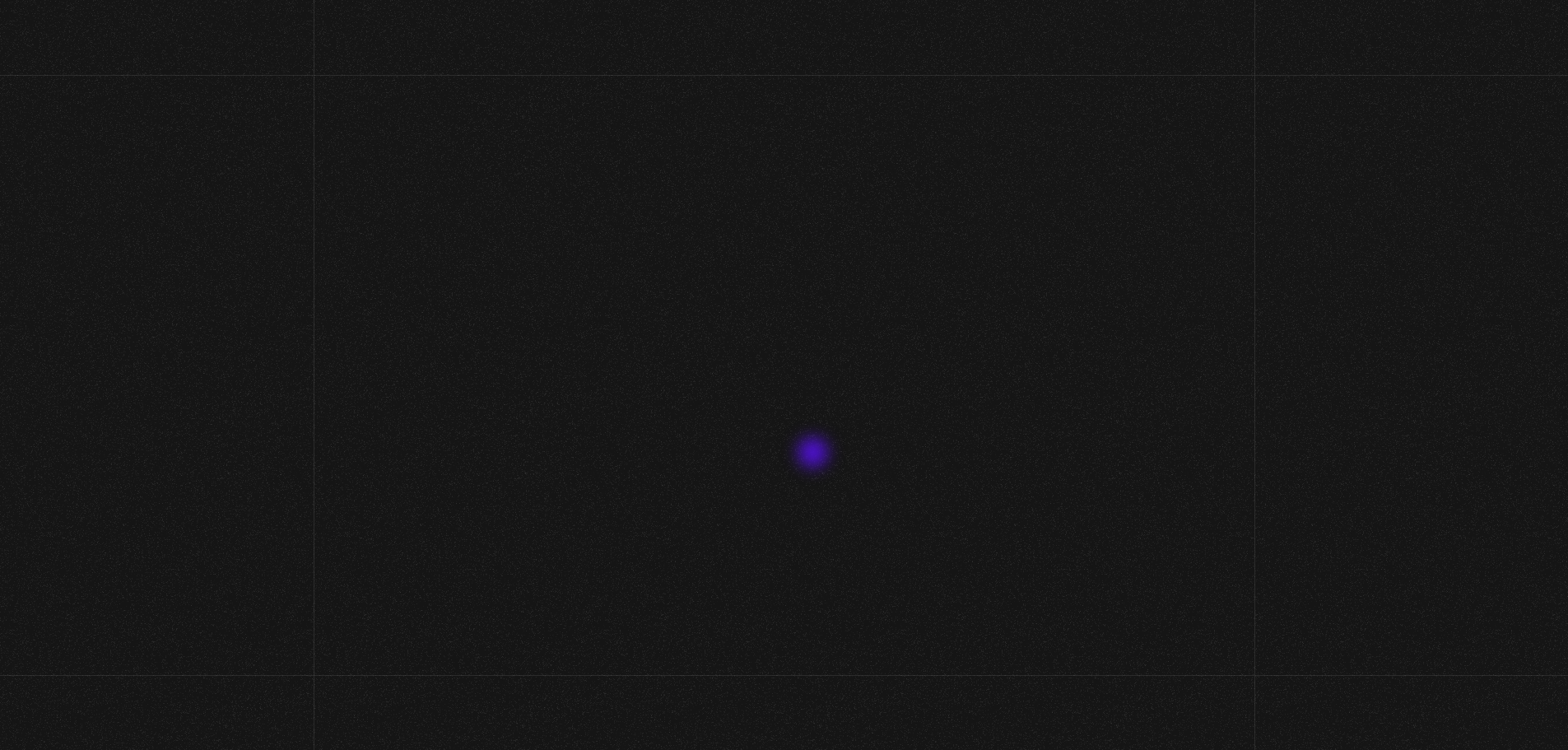
select select "CR-H"
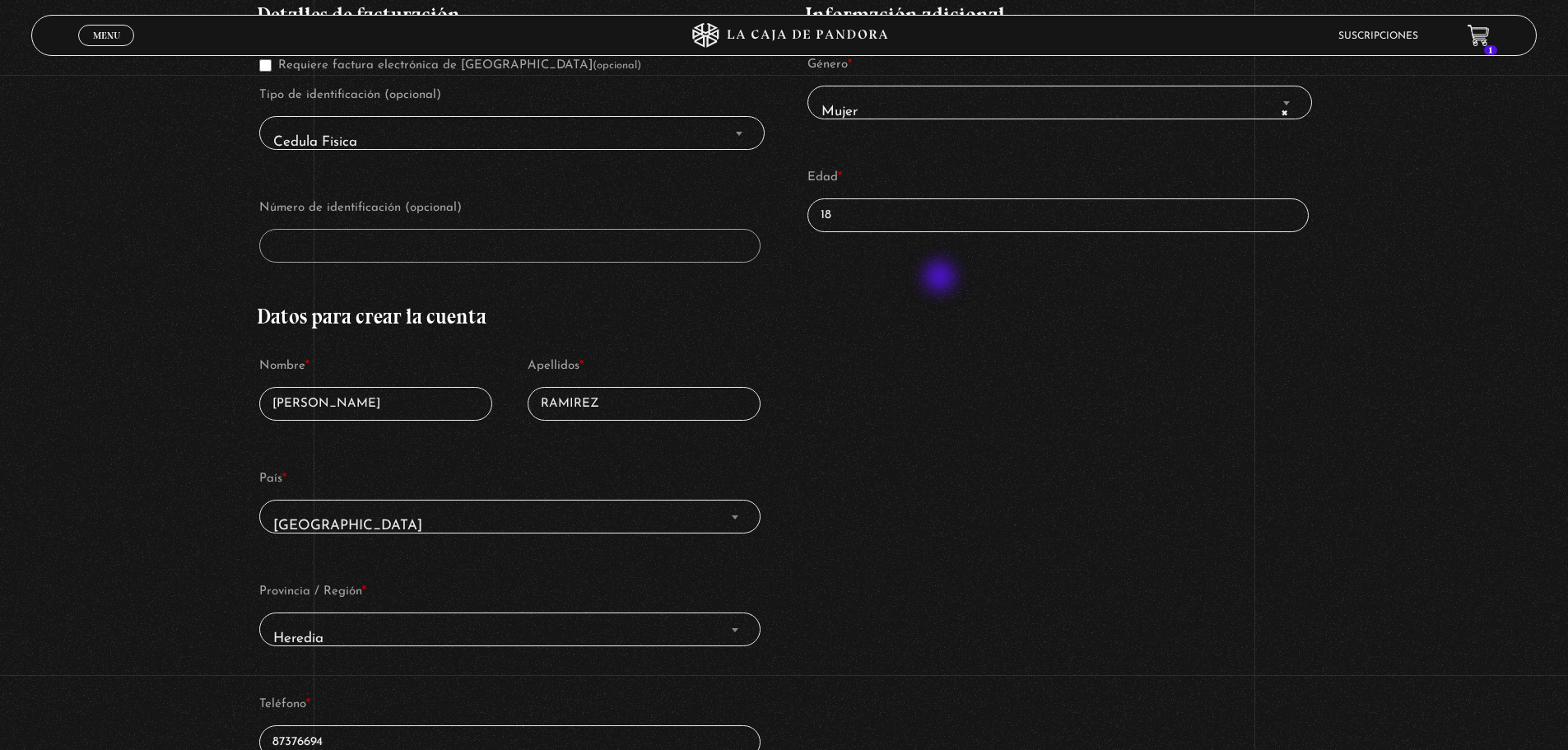
scroll to position [330, 0]
